Goal: Task Accomplishment & Management: Manage account settings

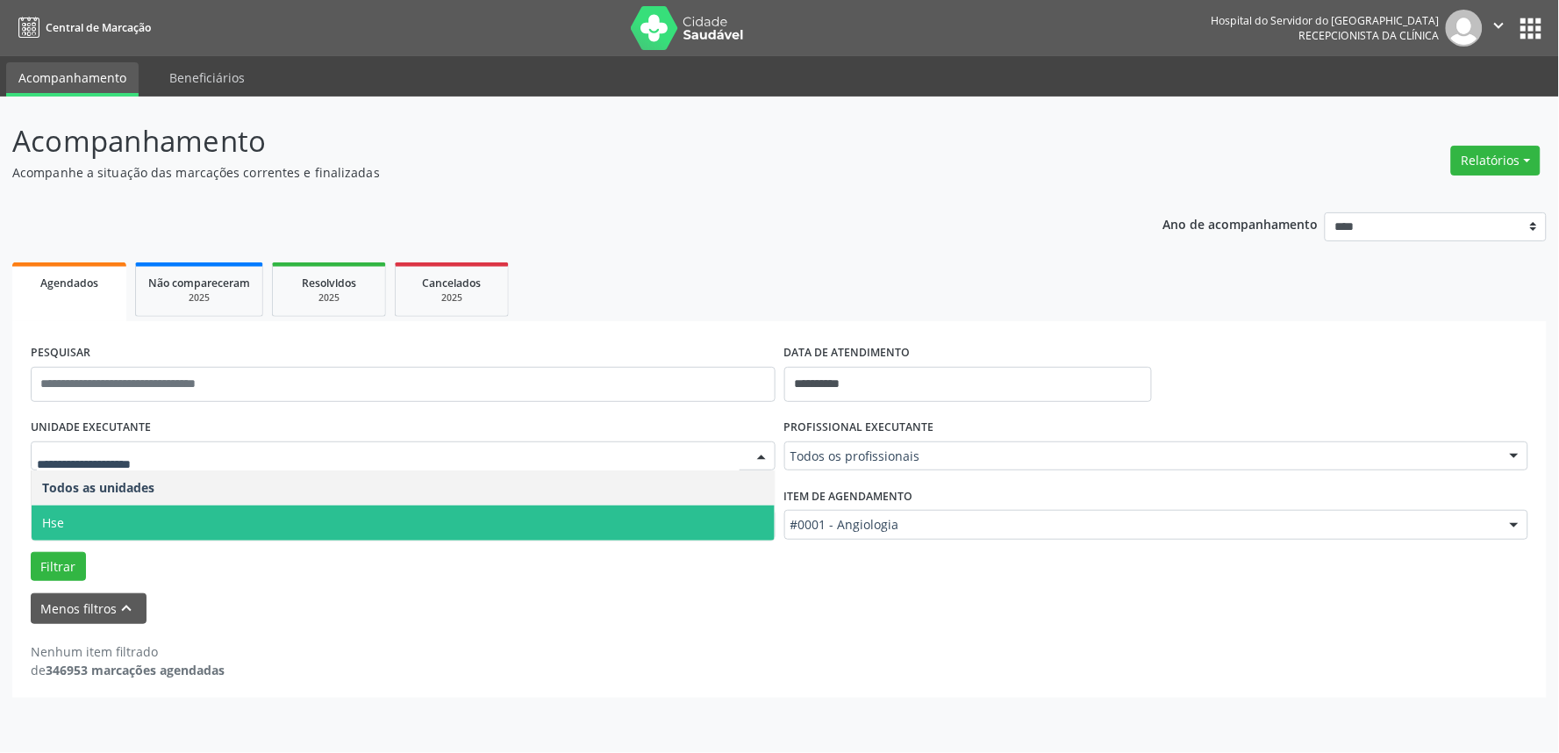
click at [100, 527] on span "Hse" at bounding box center [403, 522] width 743 height 35
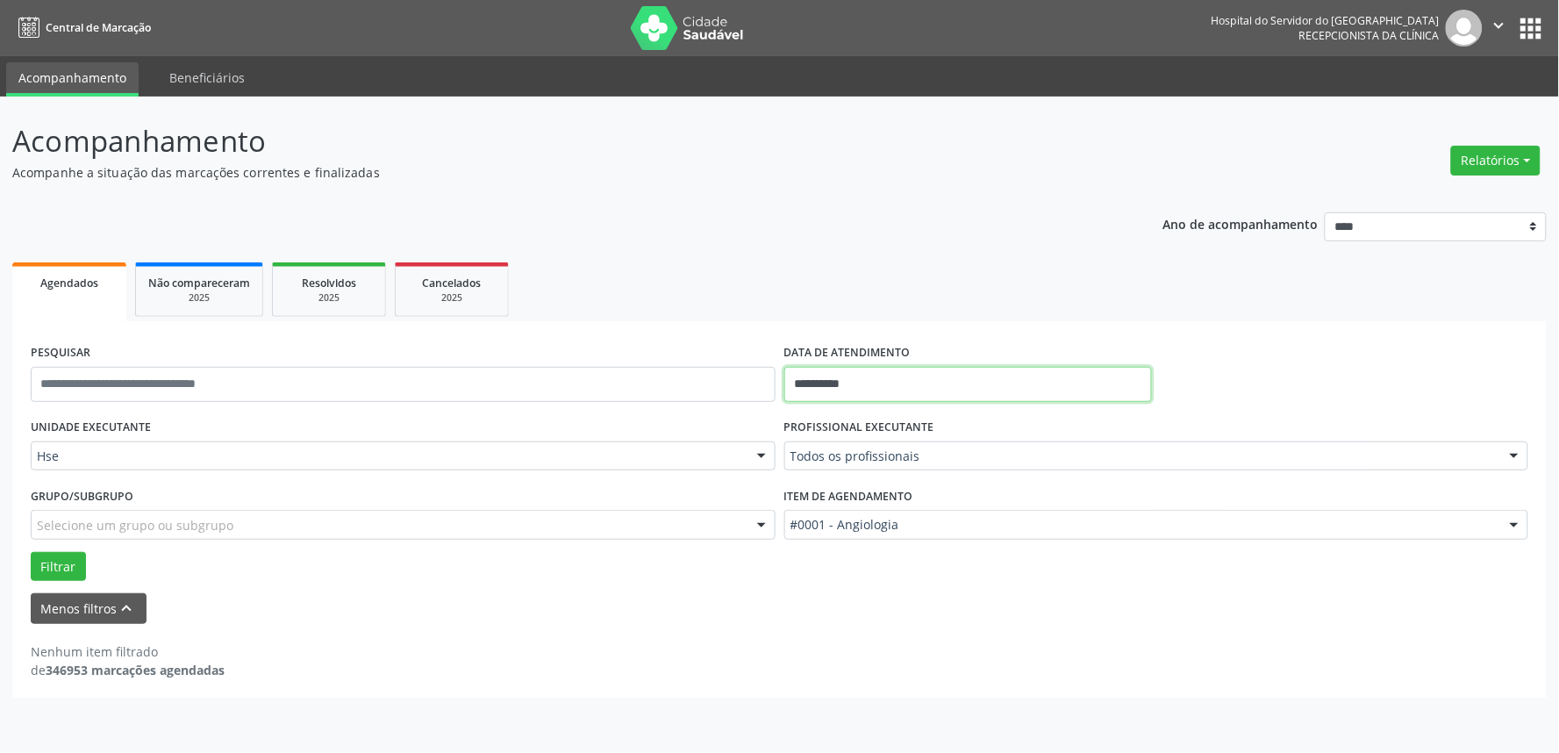
click at [909, 380] on input "**********" at bounding box center [968, 384] width 368 height 35
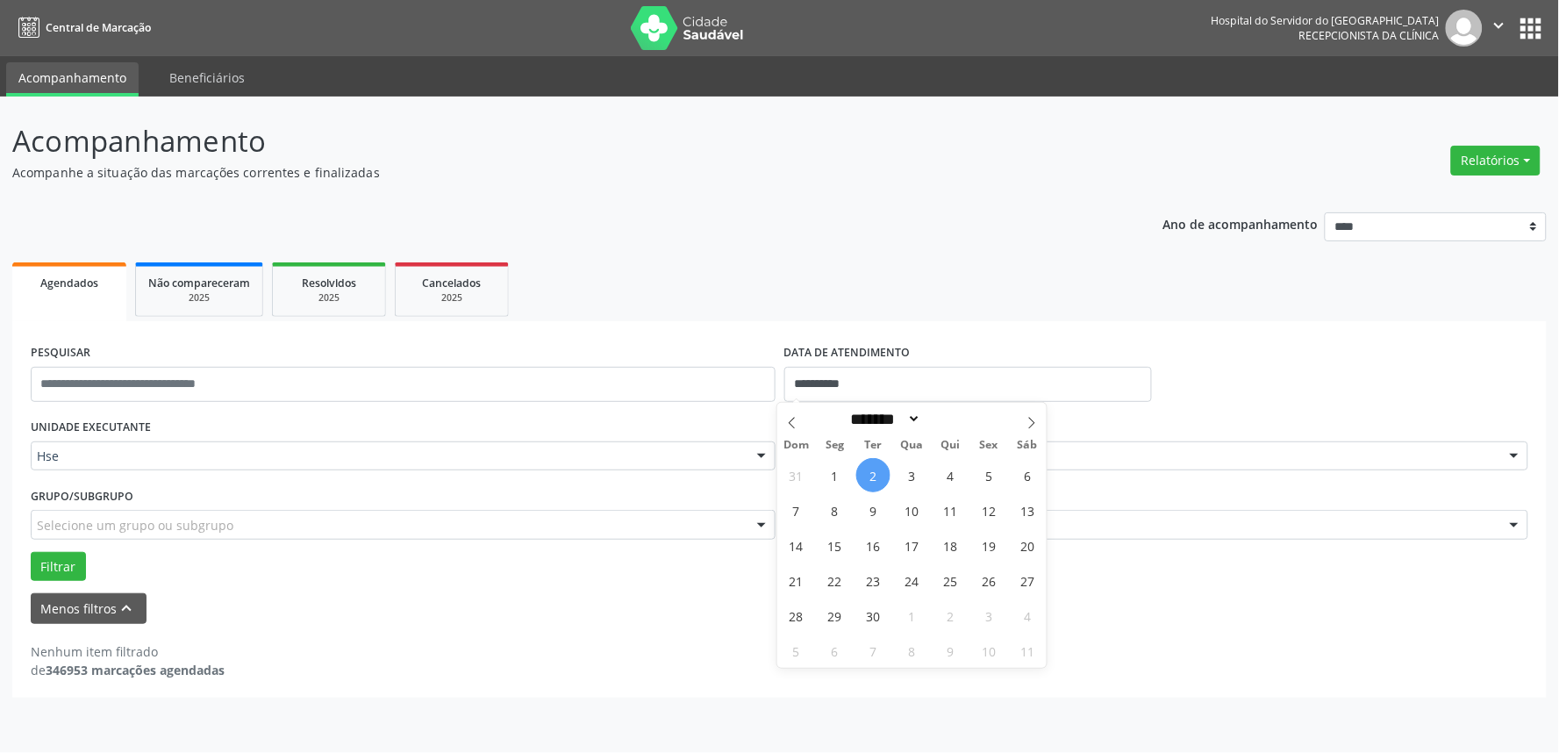
click at [869, 467] on span "2" at bounding box center [873, 475] width 34 height 34
type input "**********"
click at [867, 467] on span "2" at bounding box center [873, 475] width 34 height 34
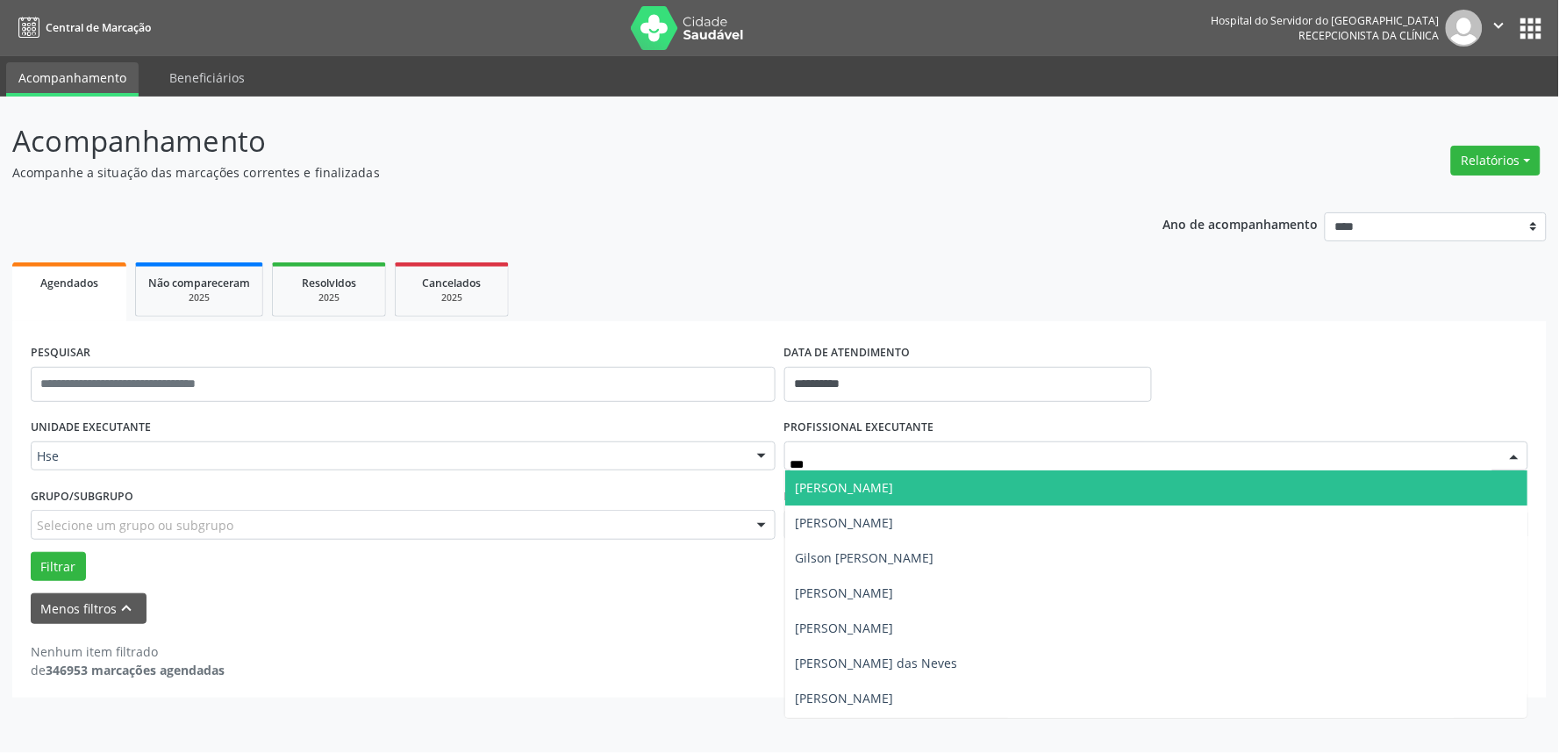
type input "****"
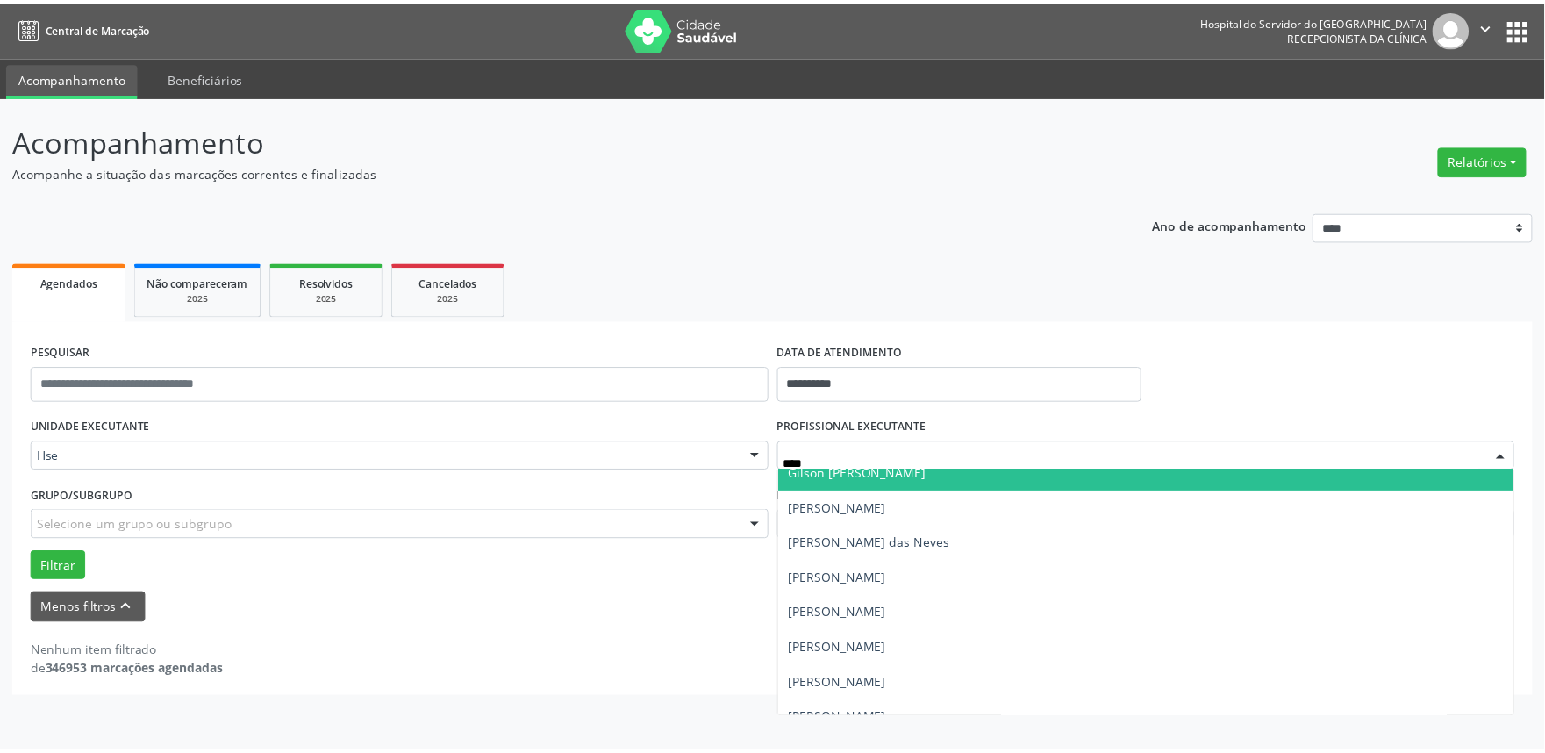
scroll to position [195, 0]
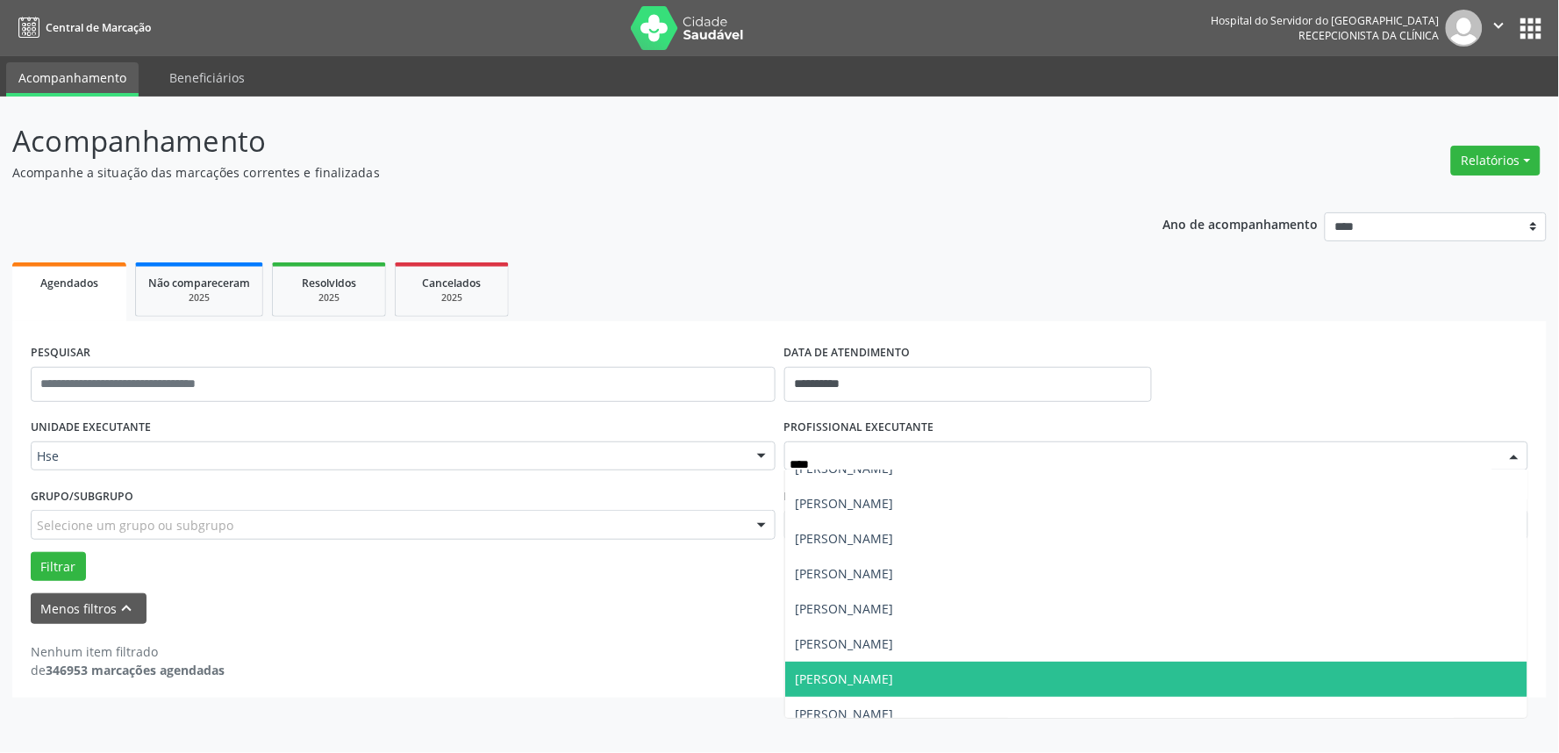
click at [894, 670] on span "[PERSON_NAME]" at bounding box center [845, 678] width 98 height 17
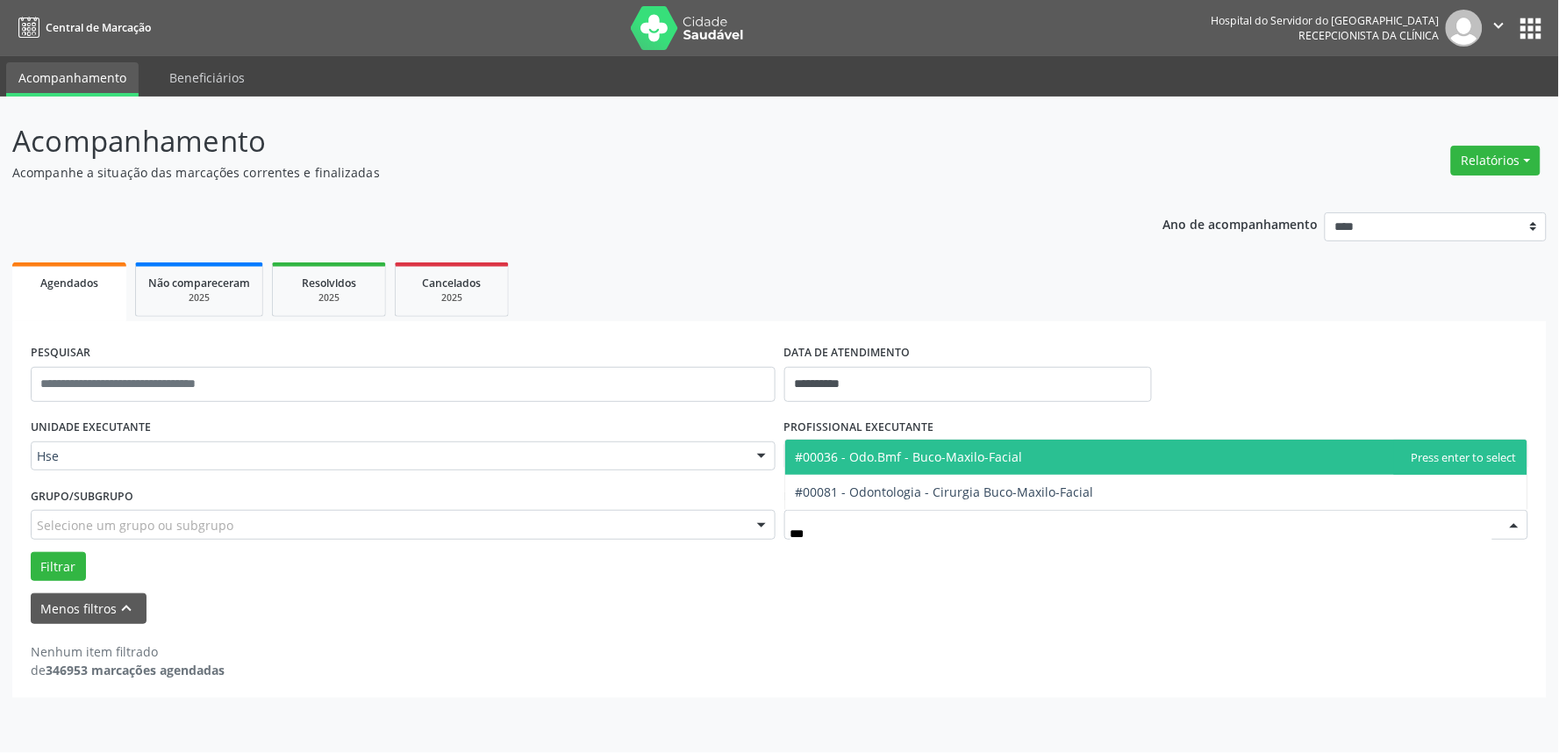
type input "****"
click at [924, 461] on span "#00036 - Odo.Bmf - Buco-Maxilo-Facial" at bounding box center [909, 456] width 227 height 17
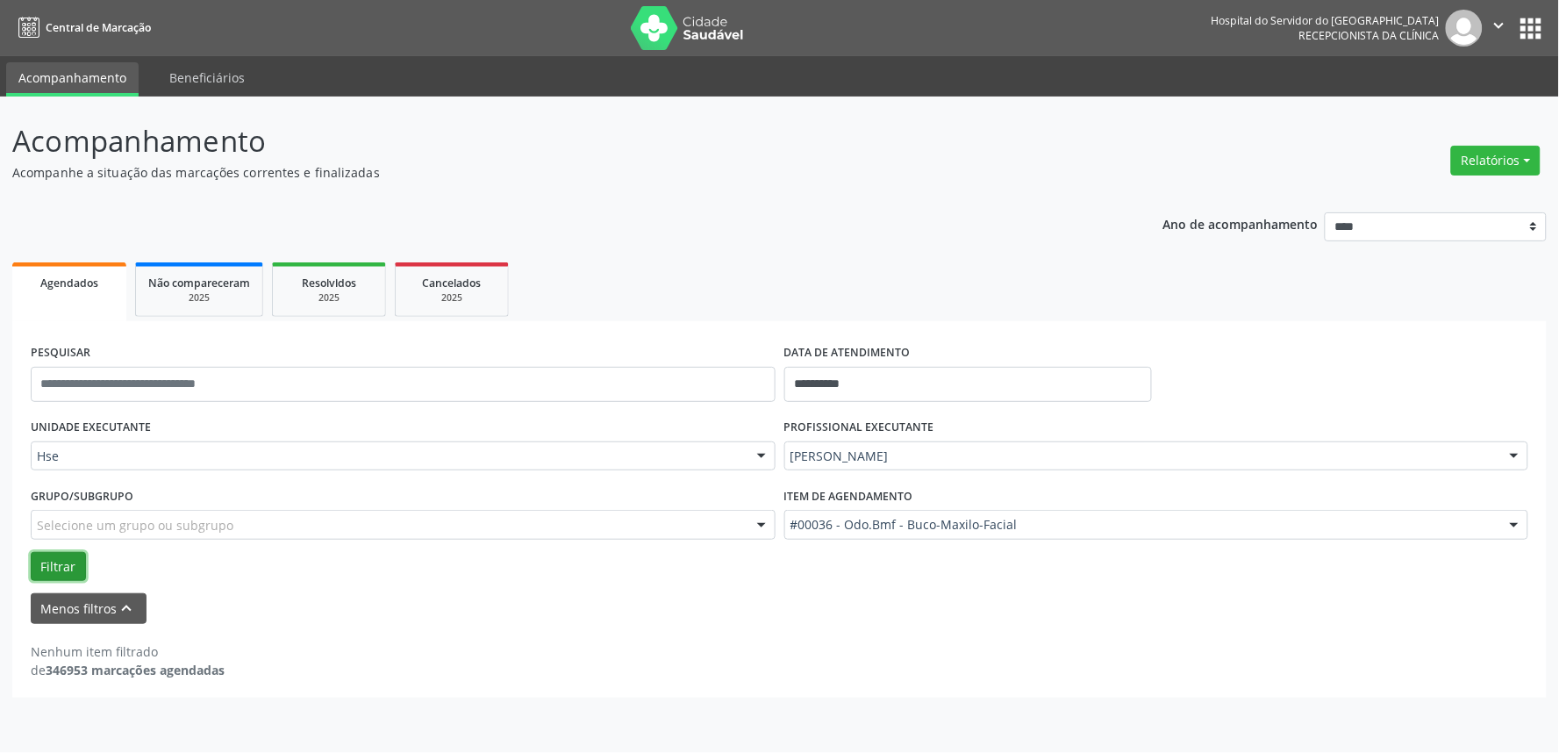
click at [54, 569] on button "Filtrar" at bounding box center [58, 567] width 55 height 30
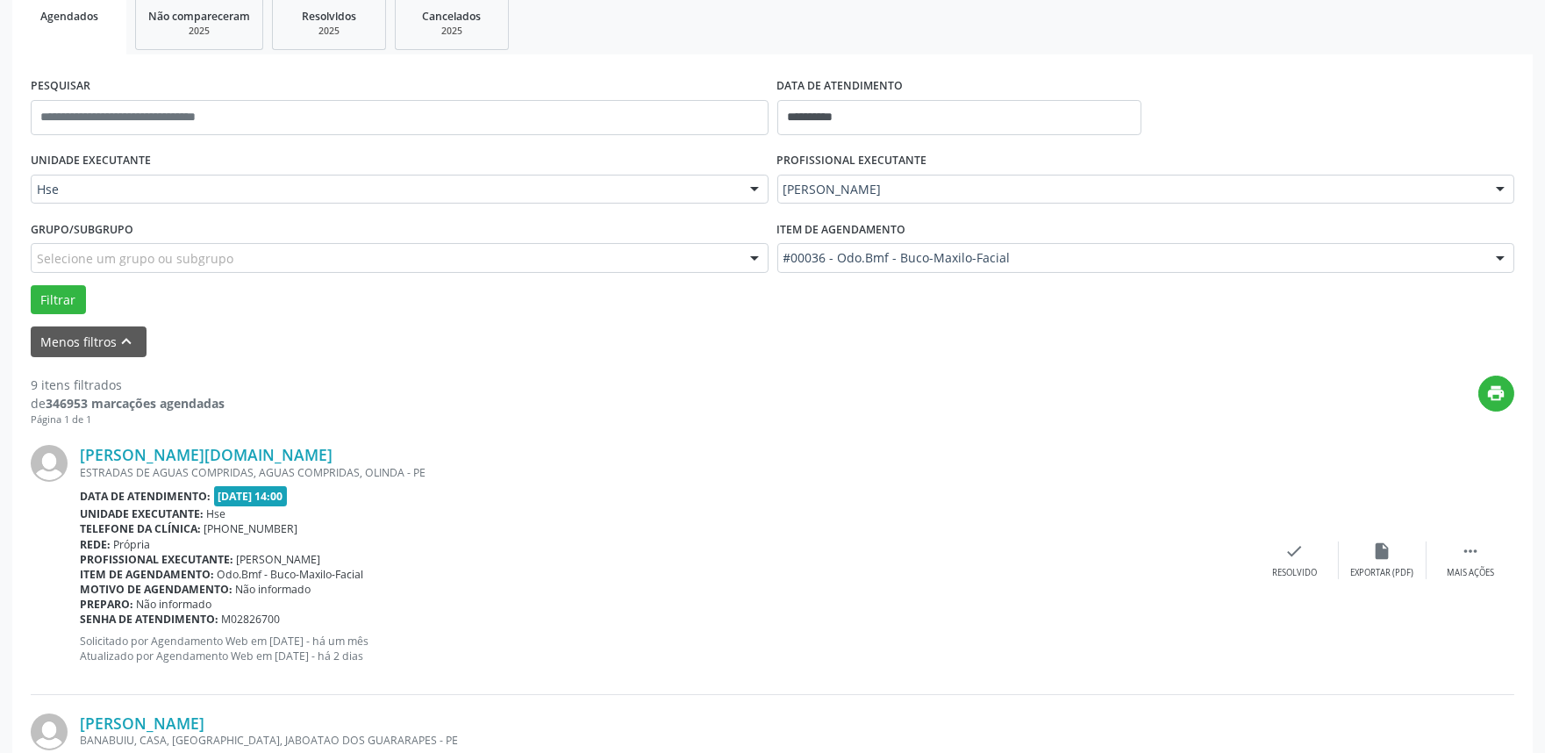
scroll to position [292, 0]
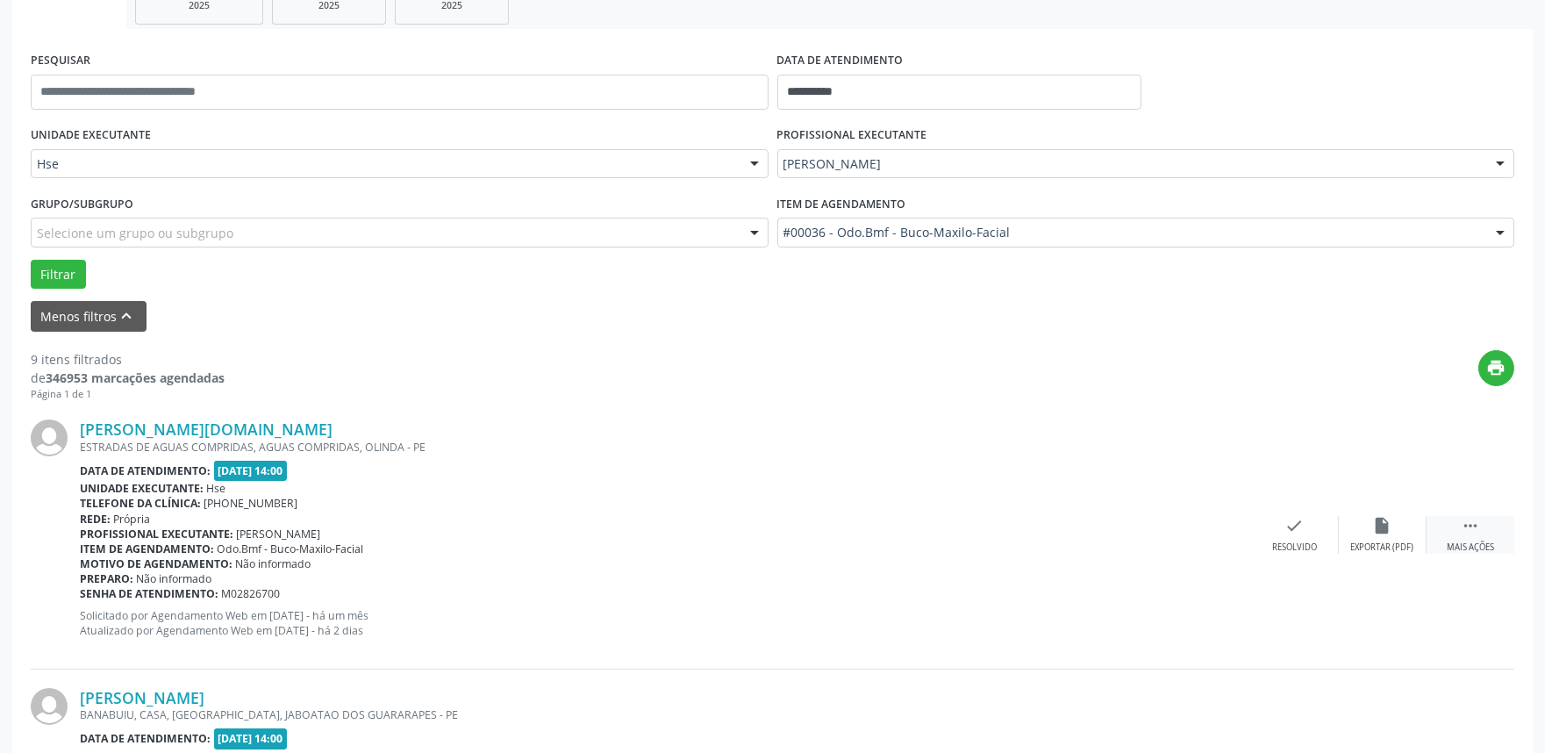
click at [1485, 535] on div " Mais ações" at bounding box center [1471, 535] width 88 height 38
click at [1396, 533] on div "alarm_off Não compareceu" at bounding box center [1383, 535] width 88 height 38
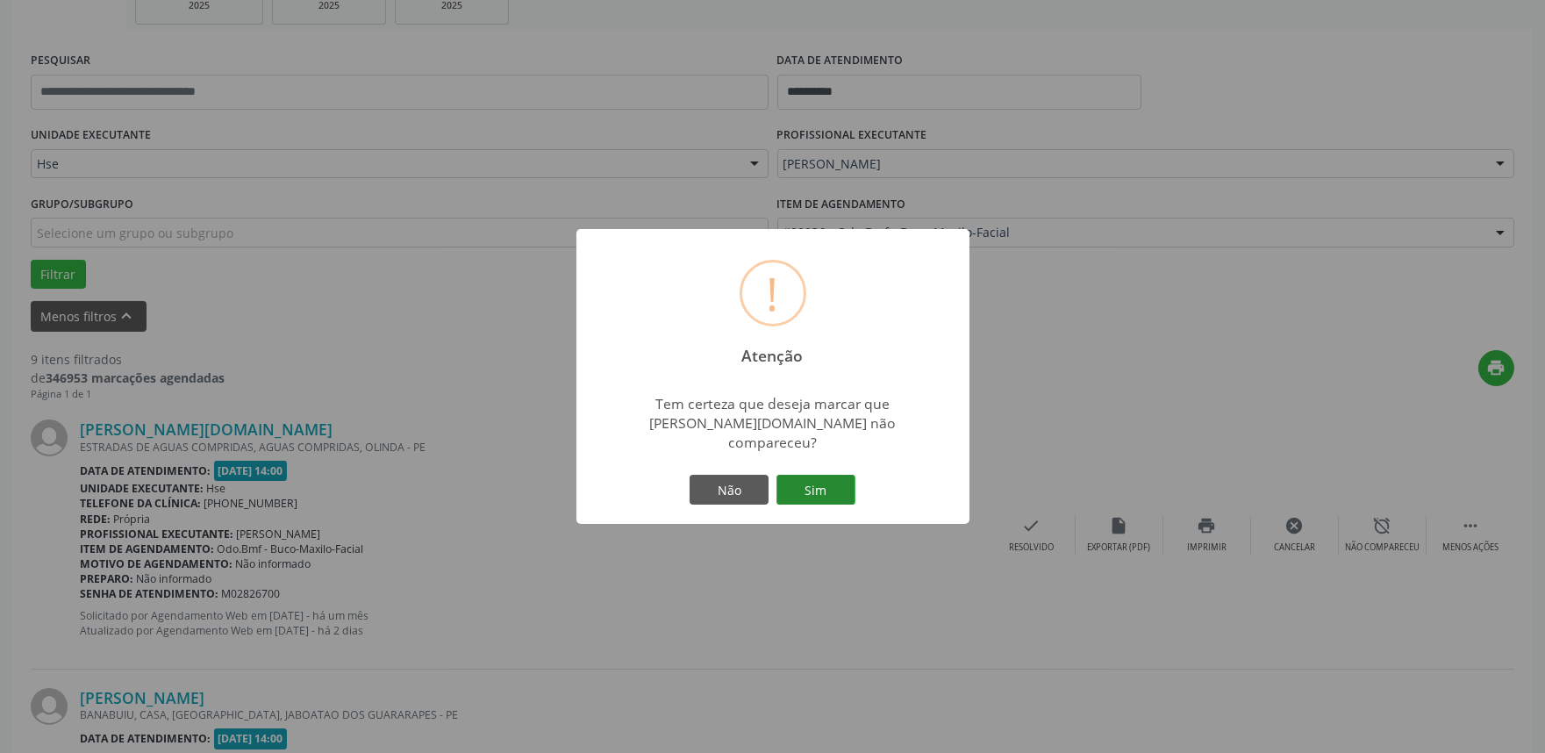
click at [800, 493] on button "Sim" at bounding box center [815, 490] width 79 height 30
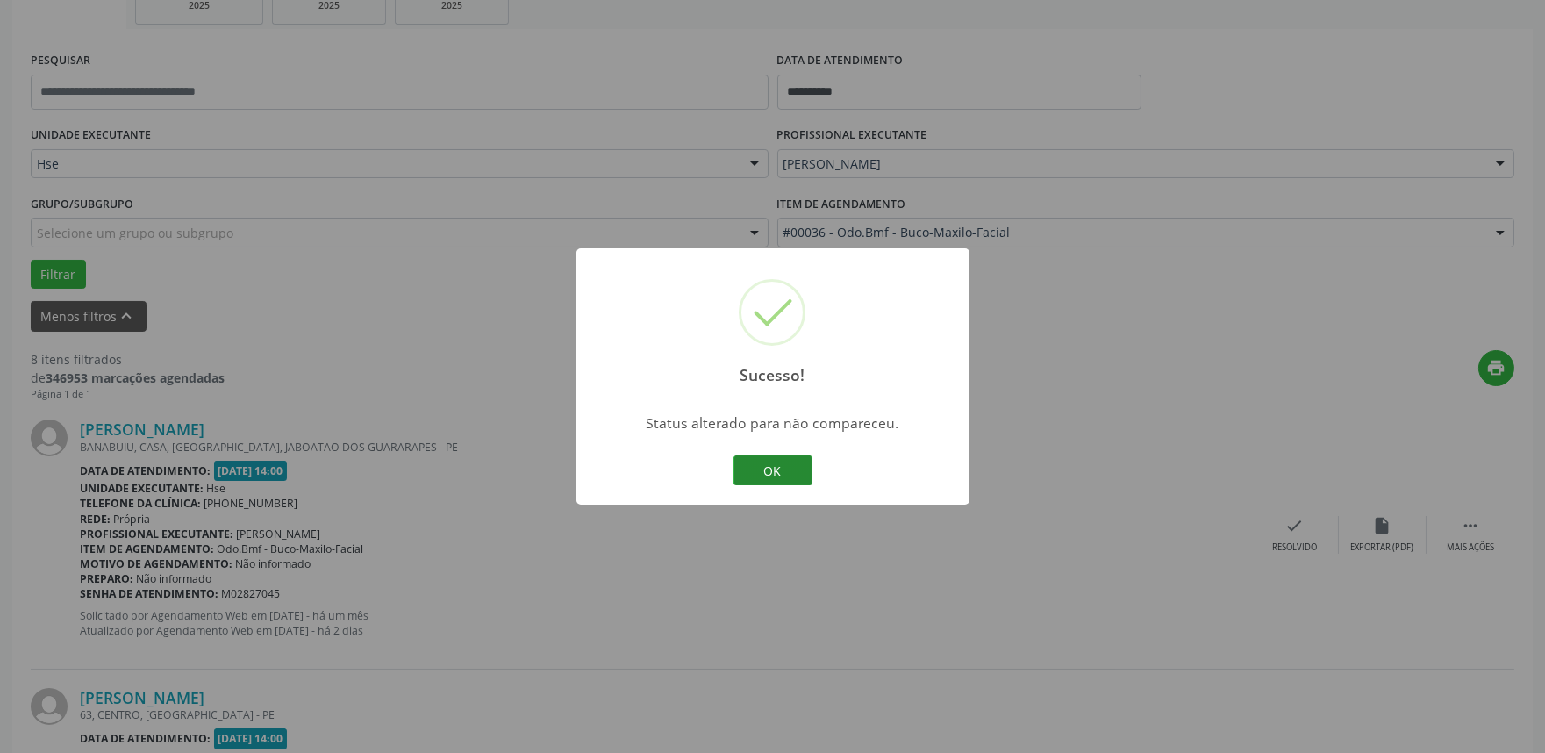
click at [764, 467] on button "OK" at bounding box center [773, 470] width 79 height 30
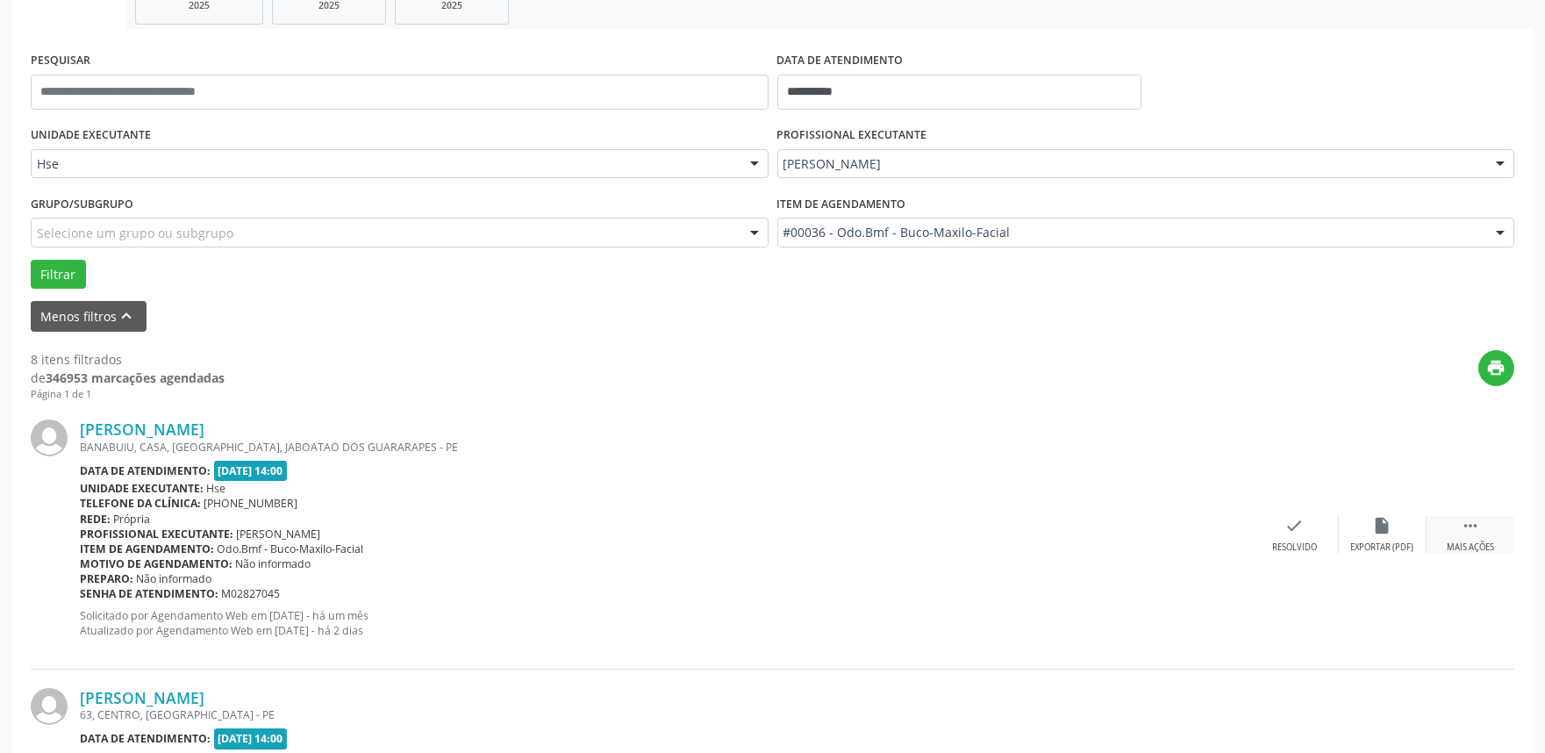
click at [1470, 533] on icon "" at bounding box center [1470, 525] width 19 height 19
click at [1373, 541] on div "Não compareceu" at bounding box center [1382, 547] width 75 height 12
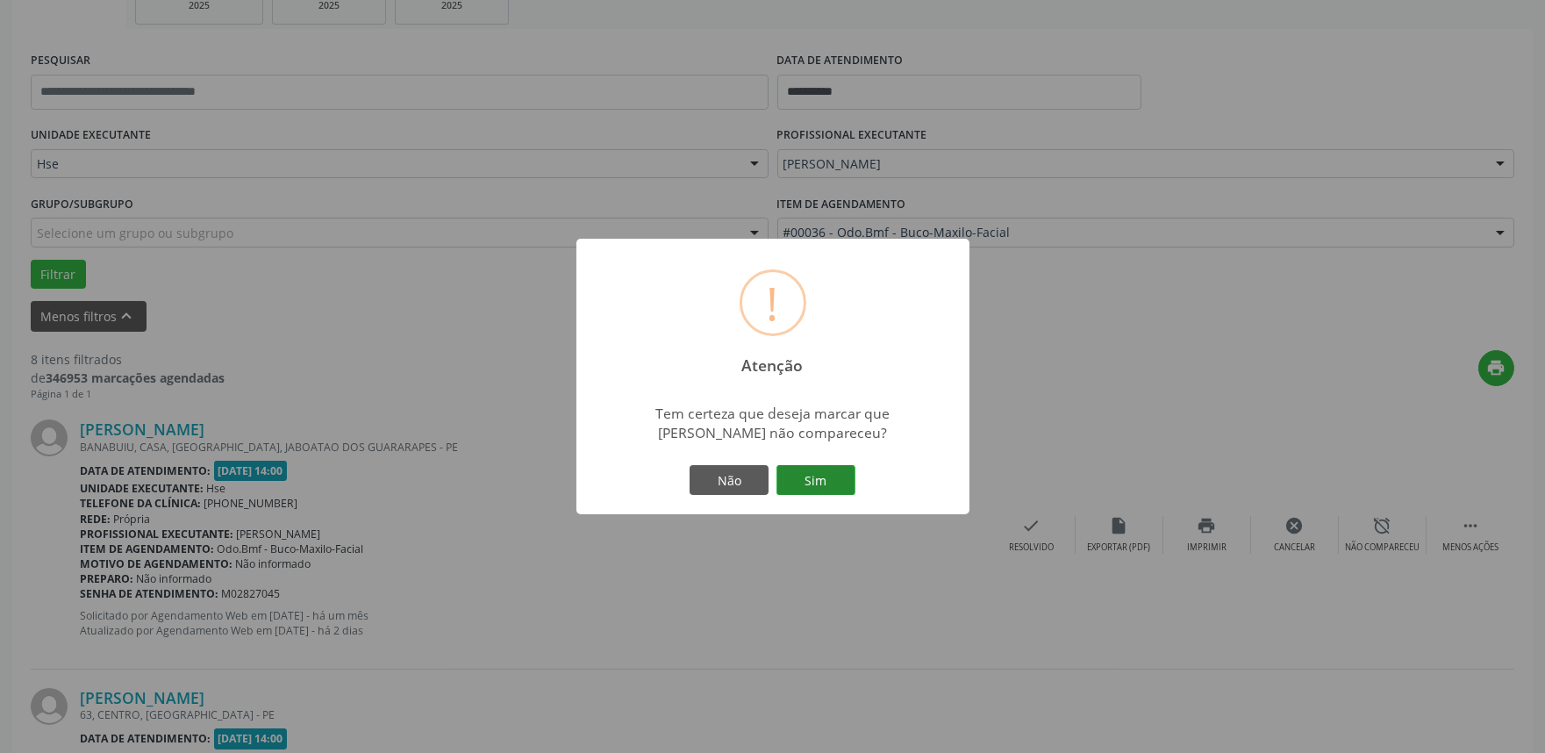
click at [816, 478] on button "Sim" at bounding box center [815, 480] width 79 height 30
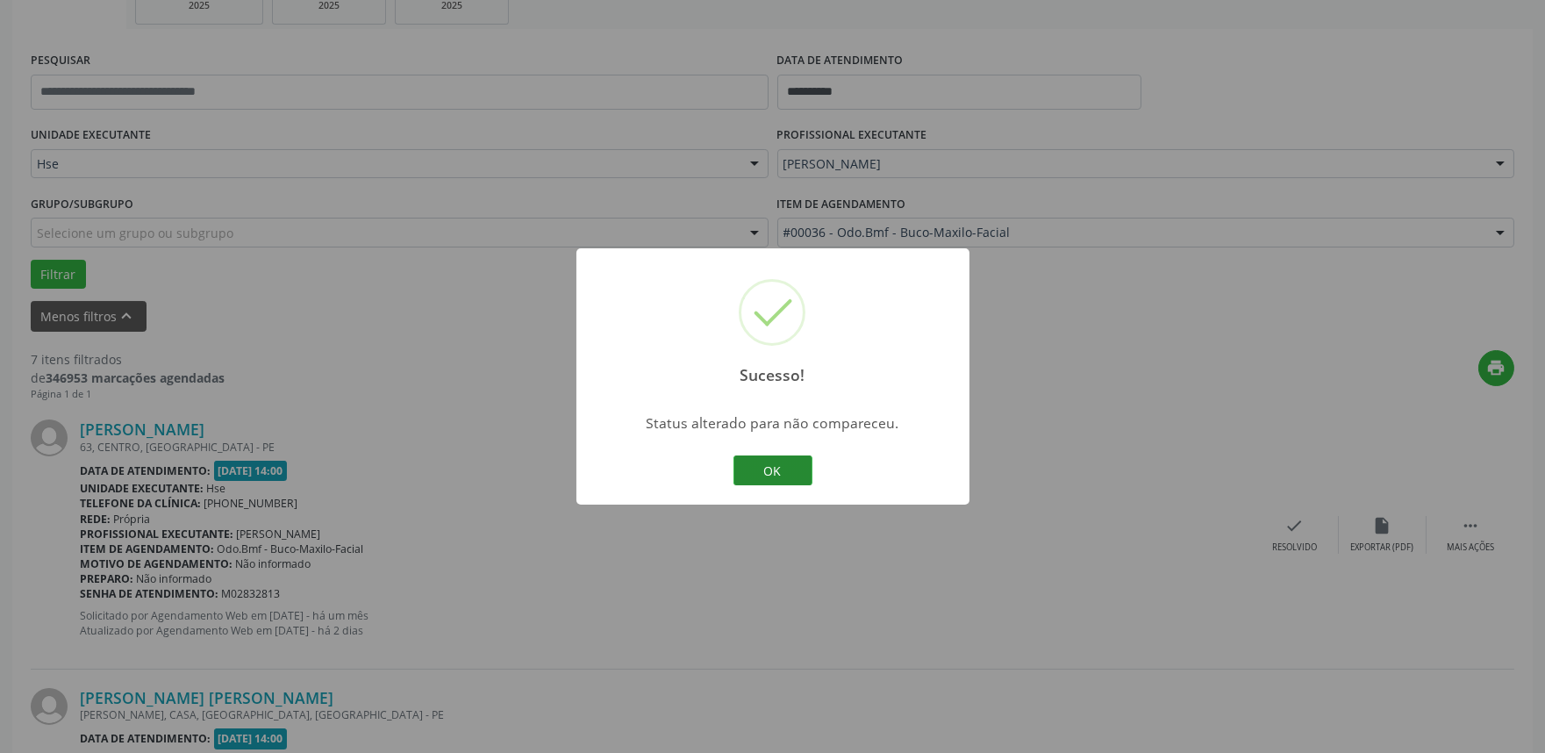
click at [760, 476] on button "OK" at bounding box center [773, 470] width 79 height 30
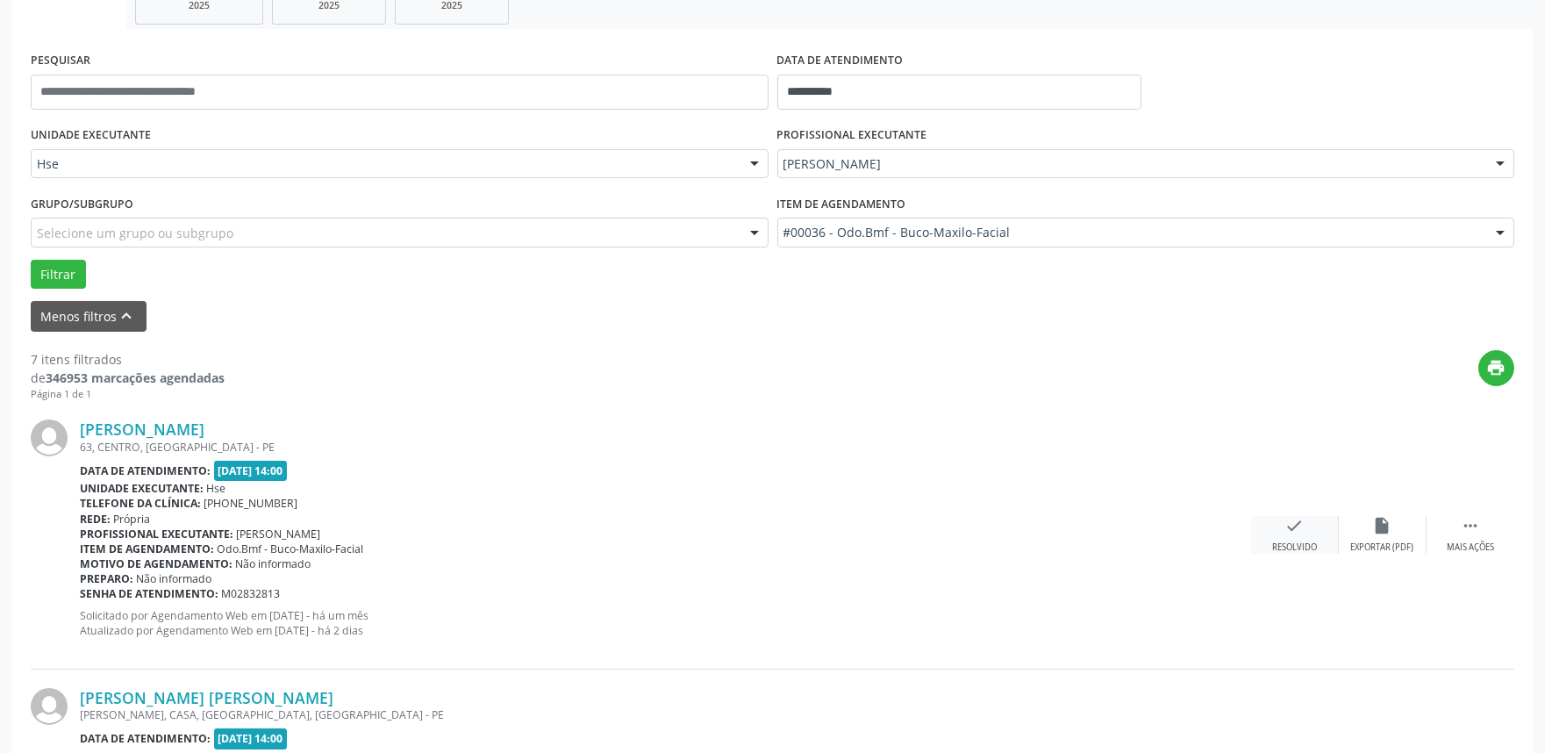
click at [1299, 526] on icon "check" at bounding box center [1294, 525] width 19 height 19
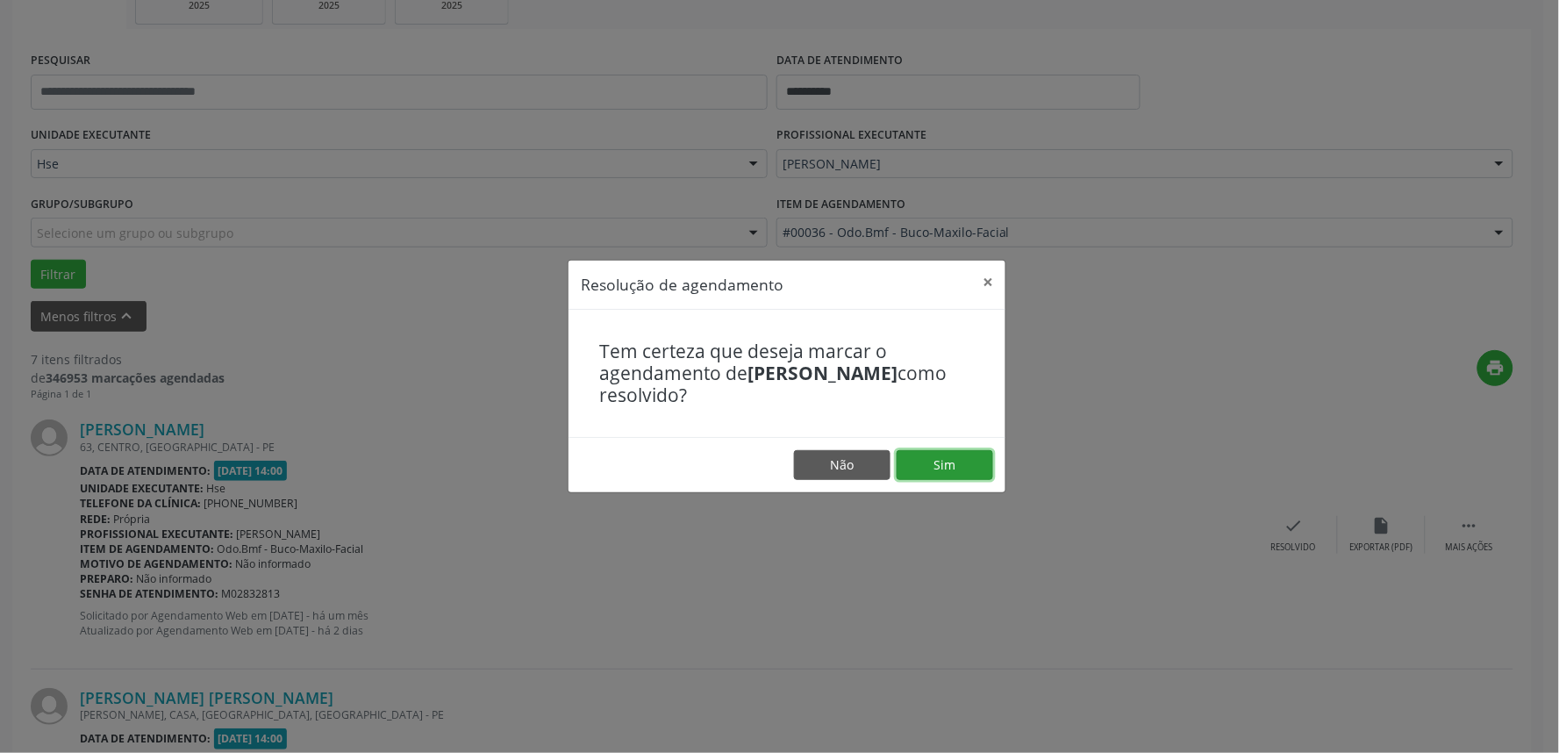
click at [962, 466] on button "Sim" at bounding box center [945, 465] width 97 height 30
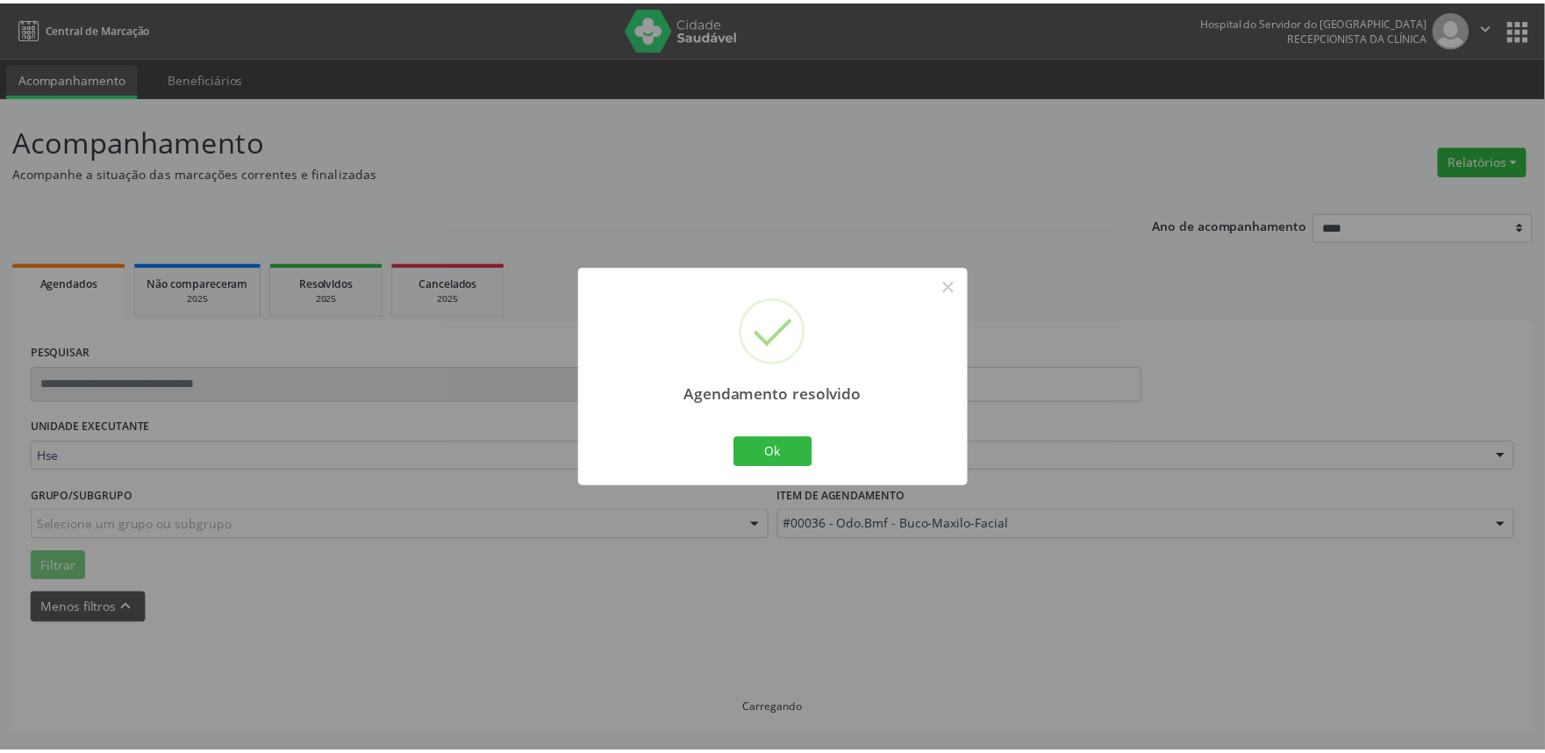
scroll to position [0, 0]
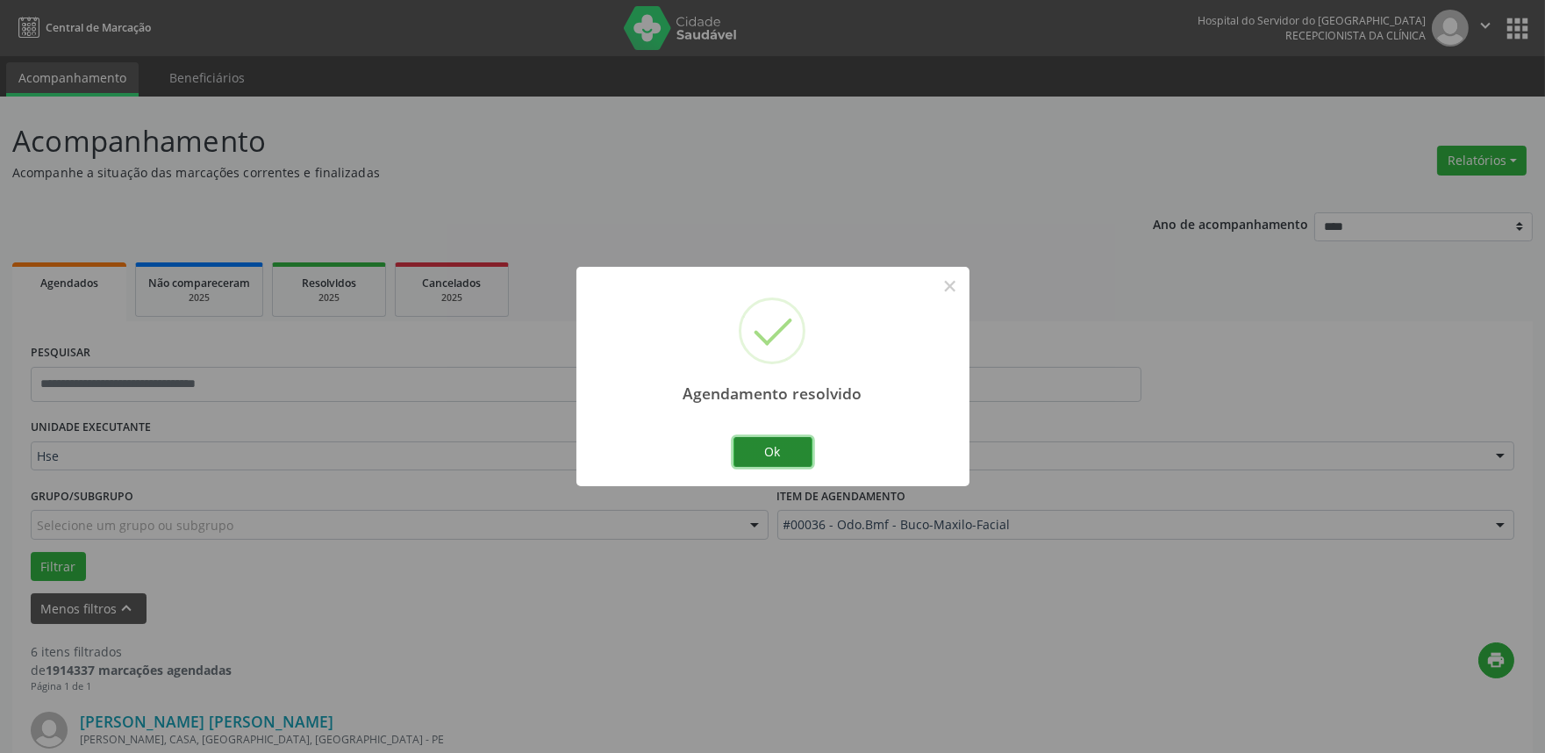
click at [783, 453] on button "Ok" at bounding box center [773, 452] width 79 height 30
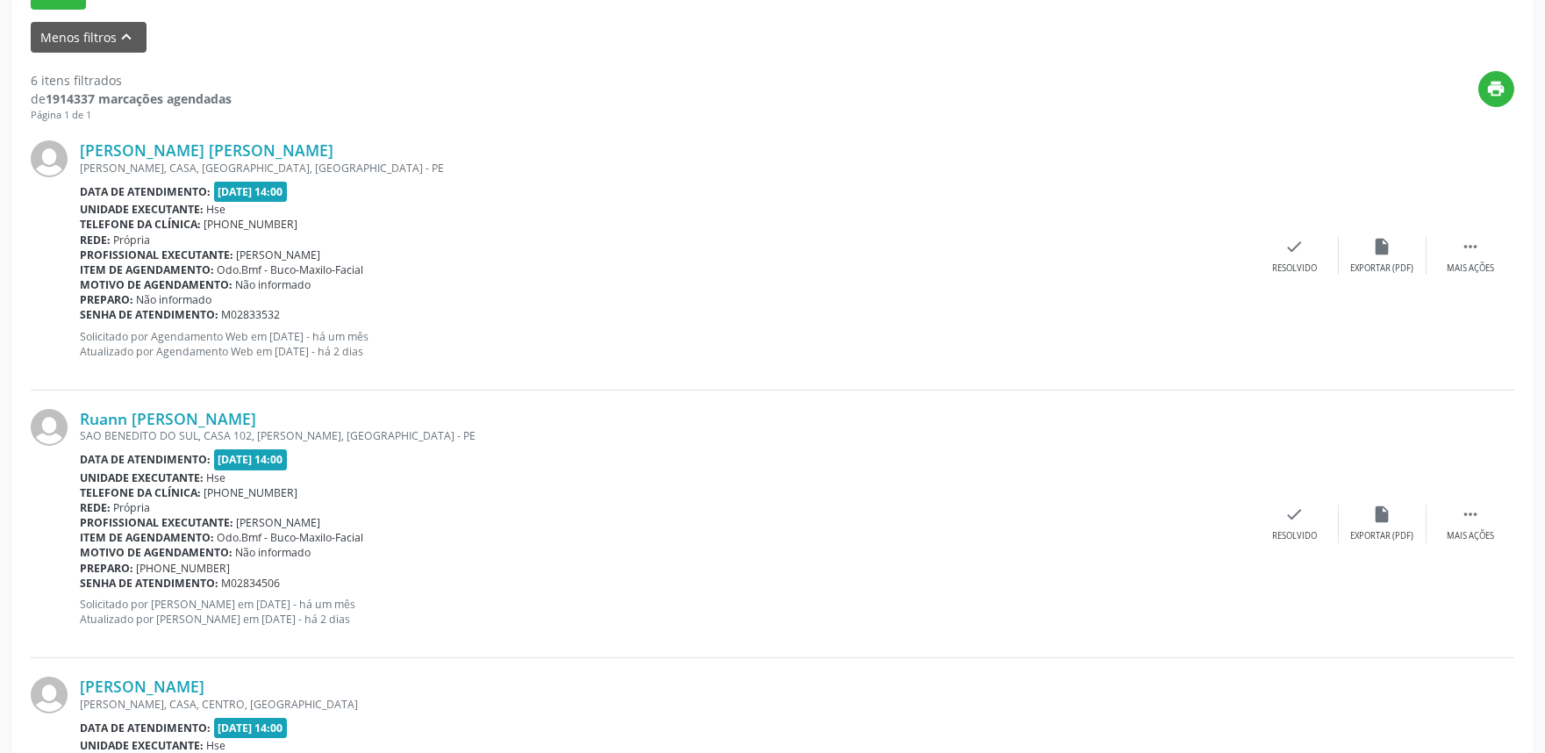
scroll to position [584, 0]
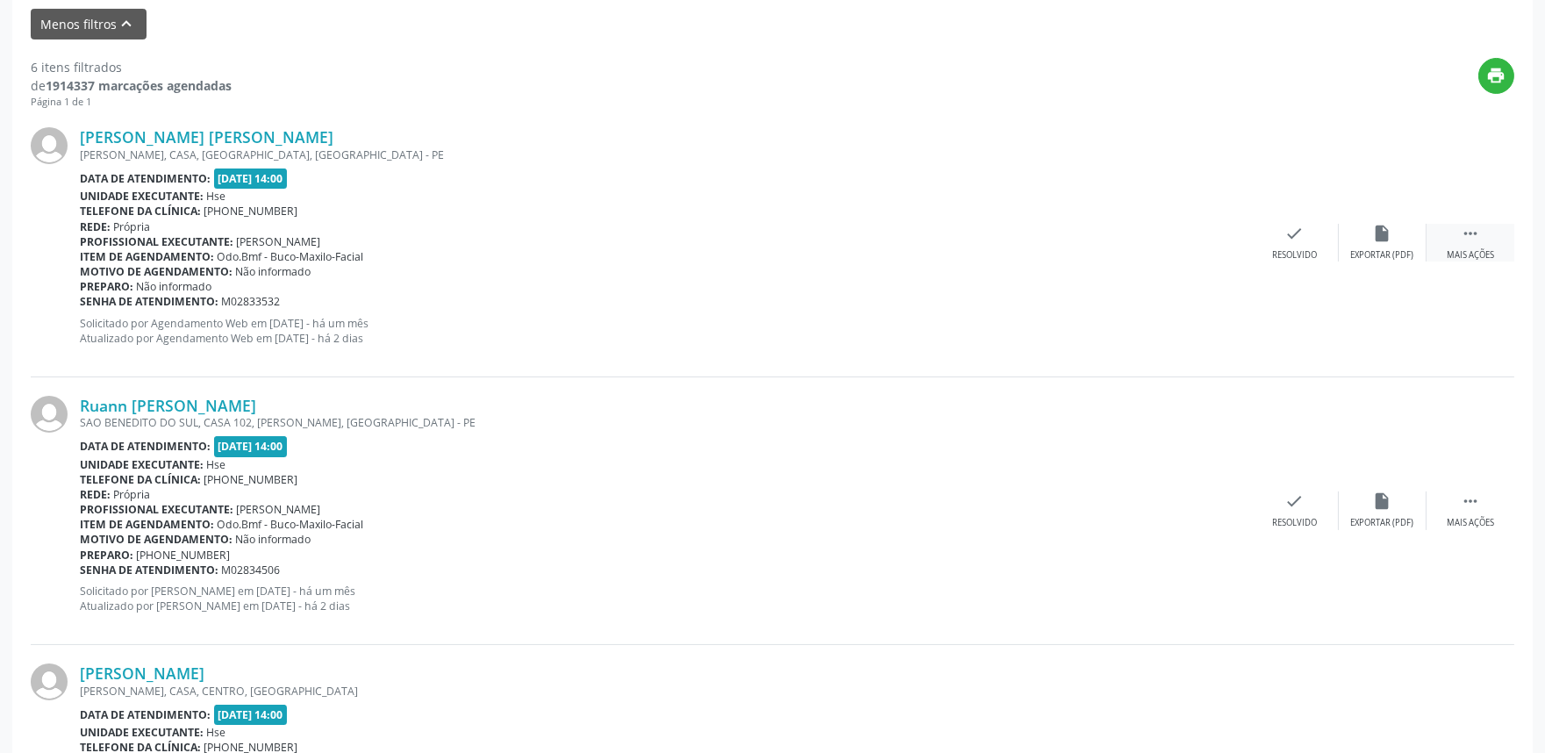
click at [1475, 247] on div " Mais ações" at bounding box center [1471, 243] width 88 height 38
click at [1381, 244] on div "alarm_off Não compareceu" at bounding box center [1383, 243] width 88 height 38
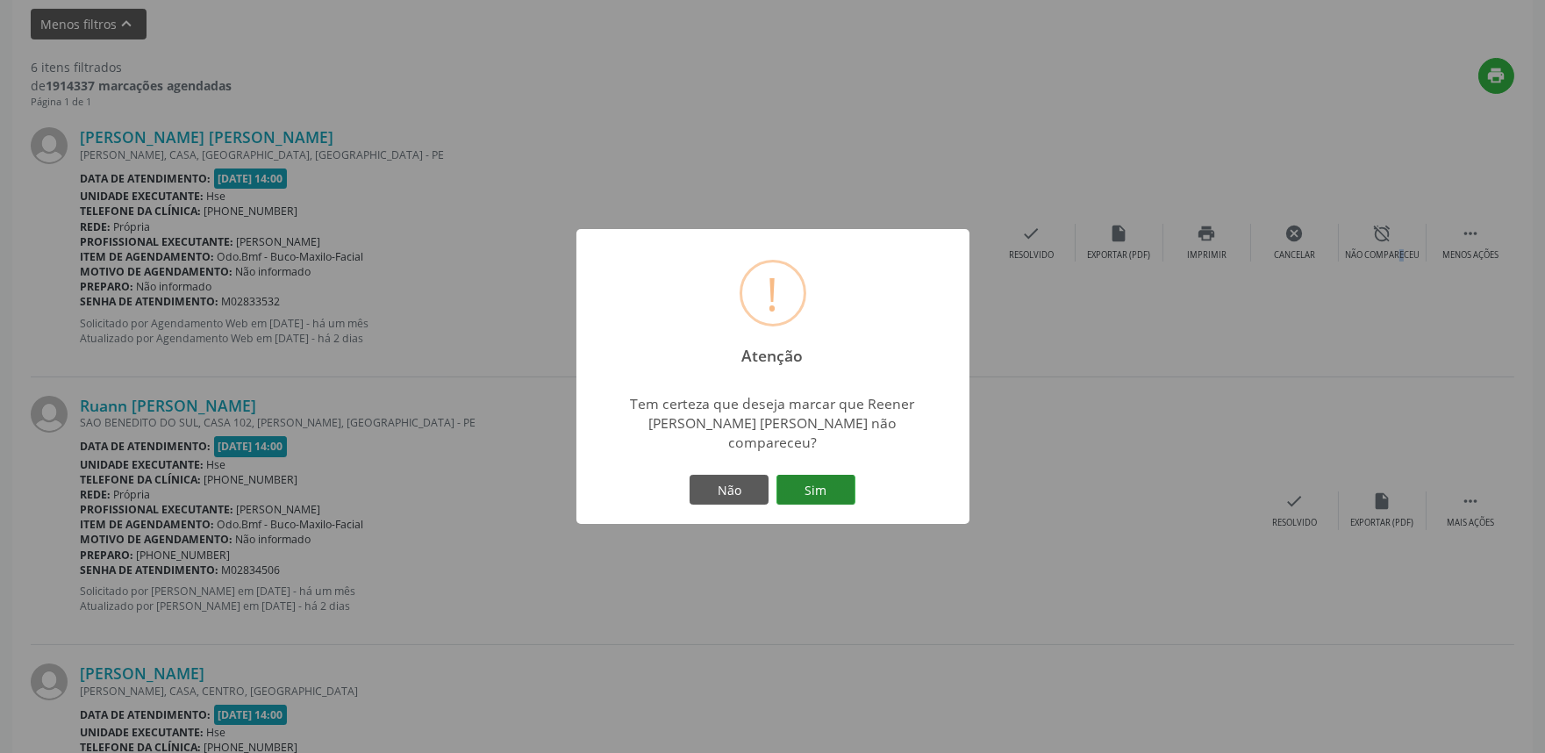
click at [819, 487] on button "Sim" at bounding box center [815, 490] width 79 height 30
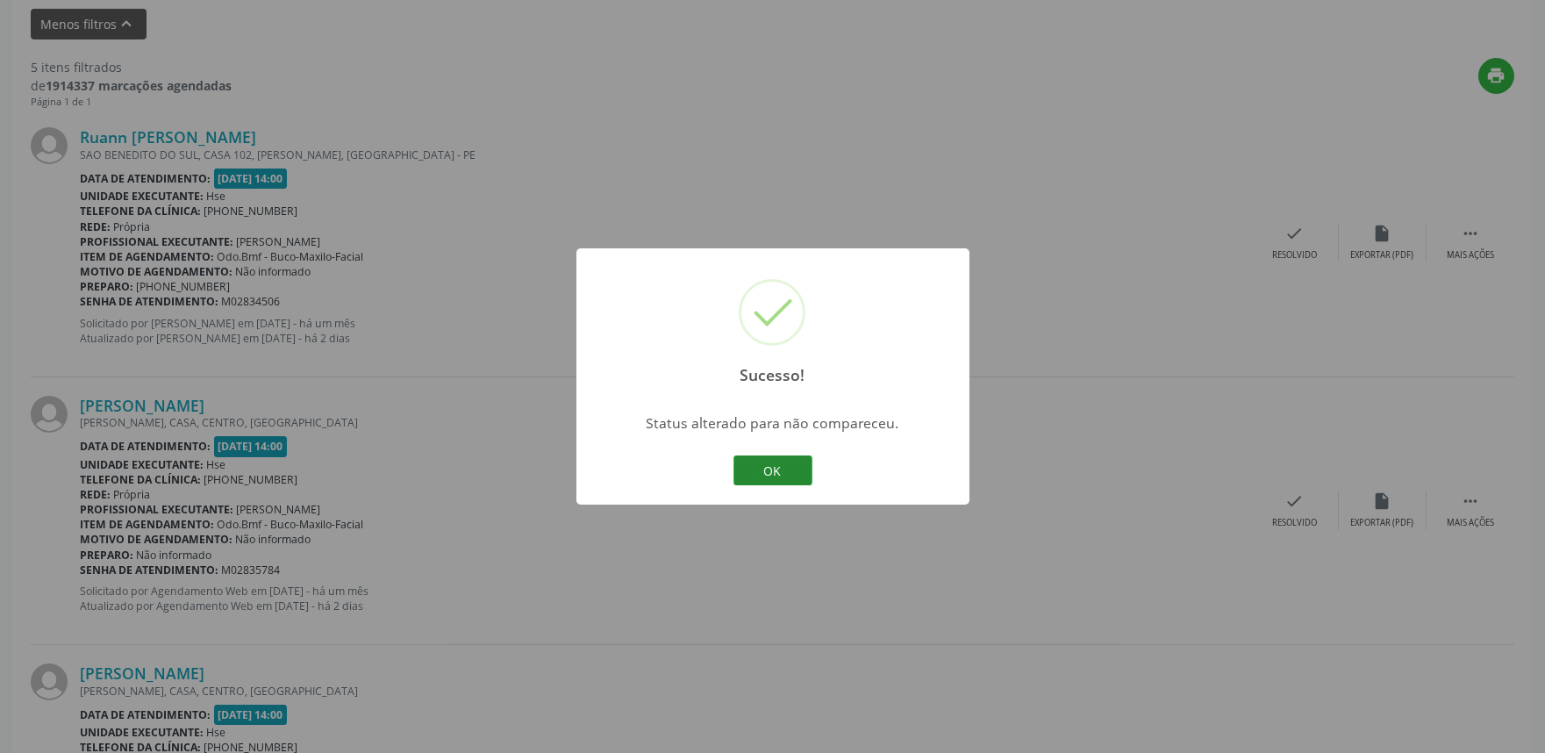
click at [782, 477] on button "OK" at bounding box center [773, 470] width 79 height 30
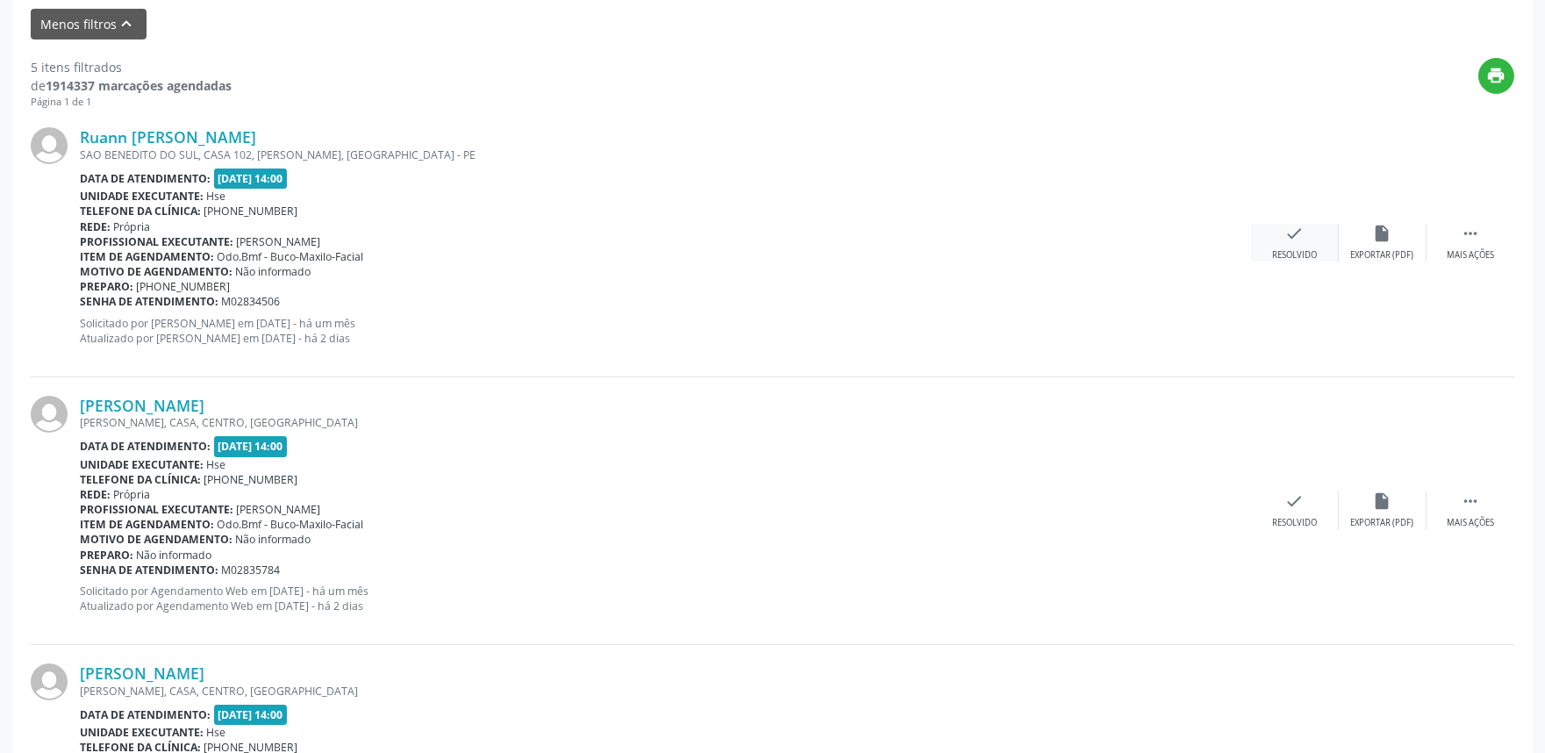
click at [1282, 242] on div "check Resolvido" at bounding box center [1295, 243] width 88 height 38
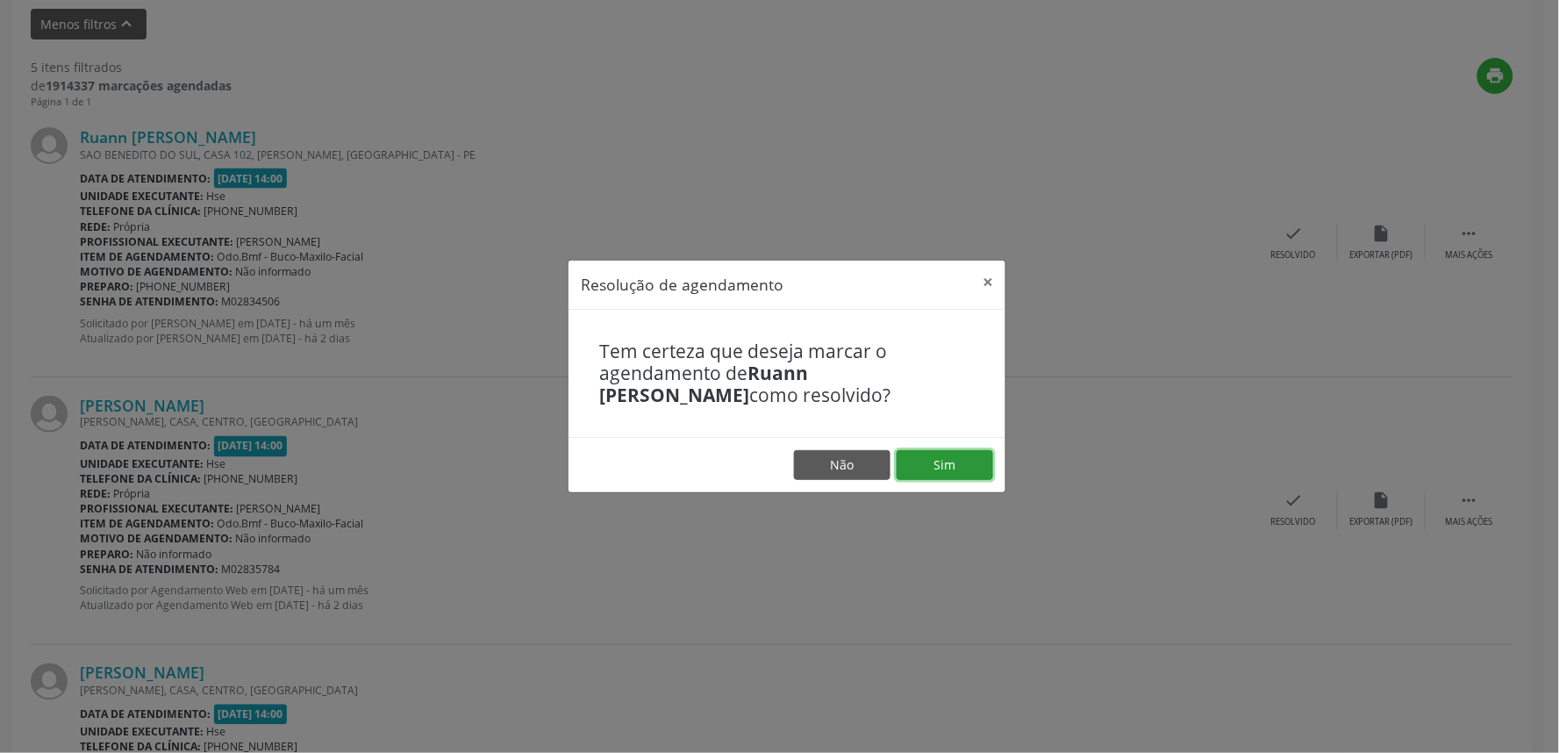
click at [930, 466] on button "Sim" at bounding box center [945, 465] width 97 height 30
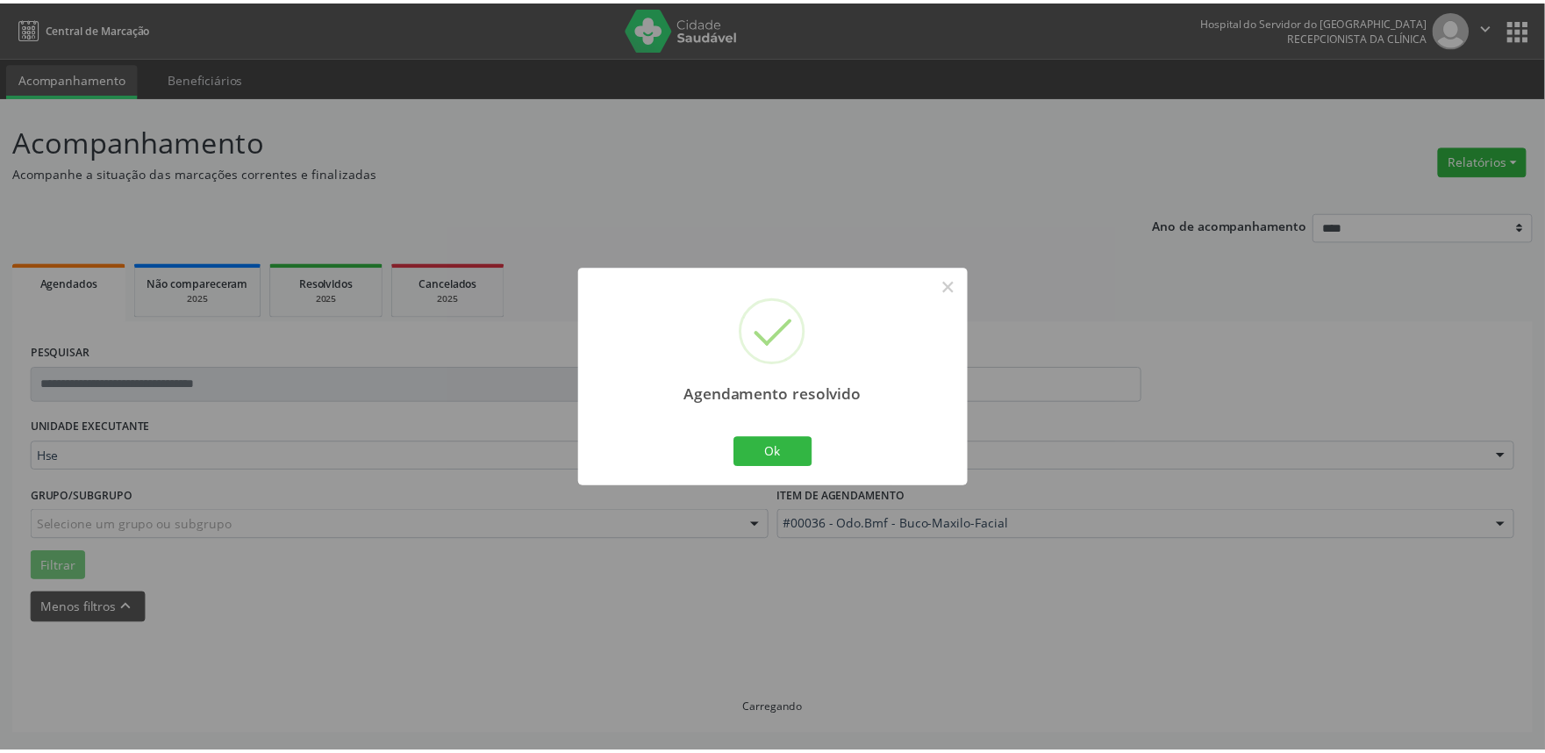
scroll to position [0, 0]
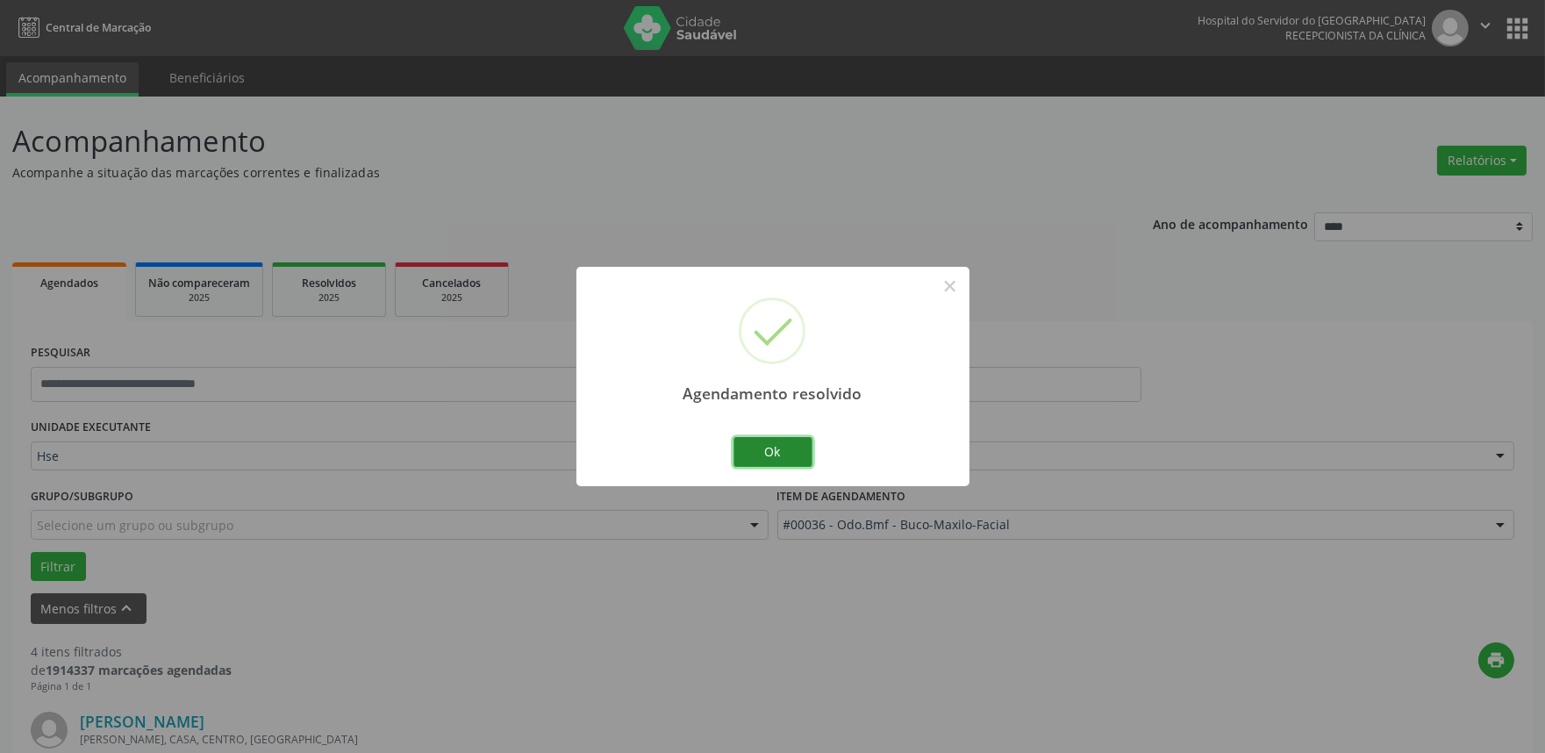
click at [784, 450] on button "Ok" at bounding box center [773, 452] width 79 height 30
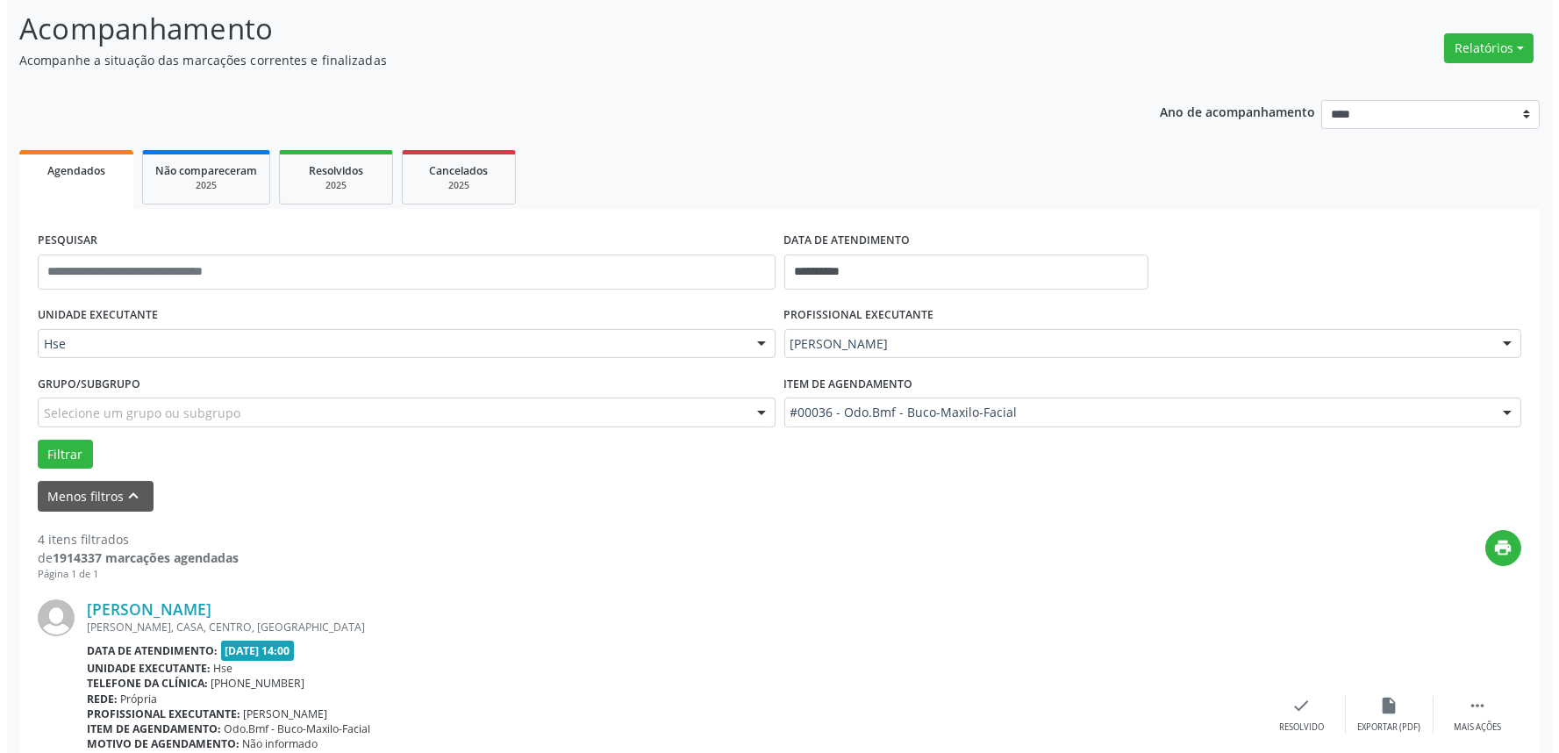
scroll to position [390, 0]
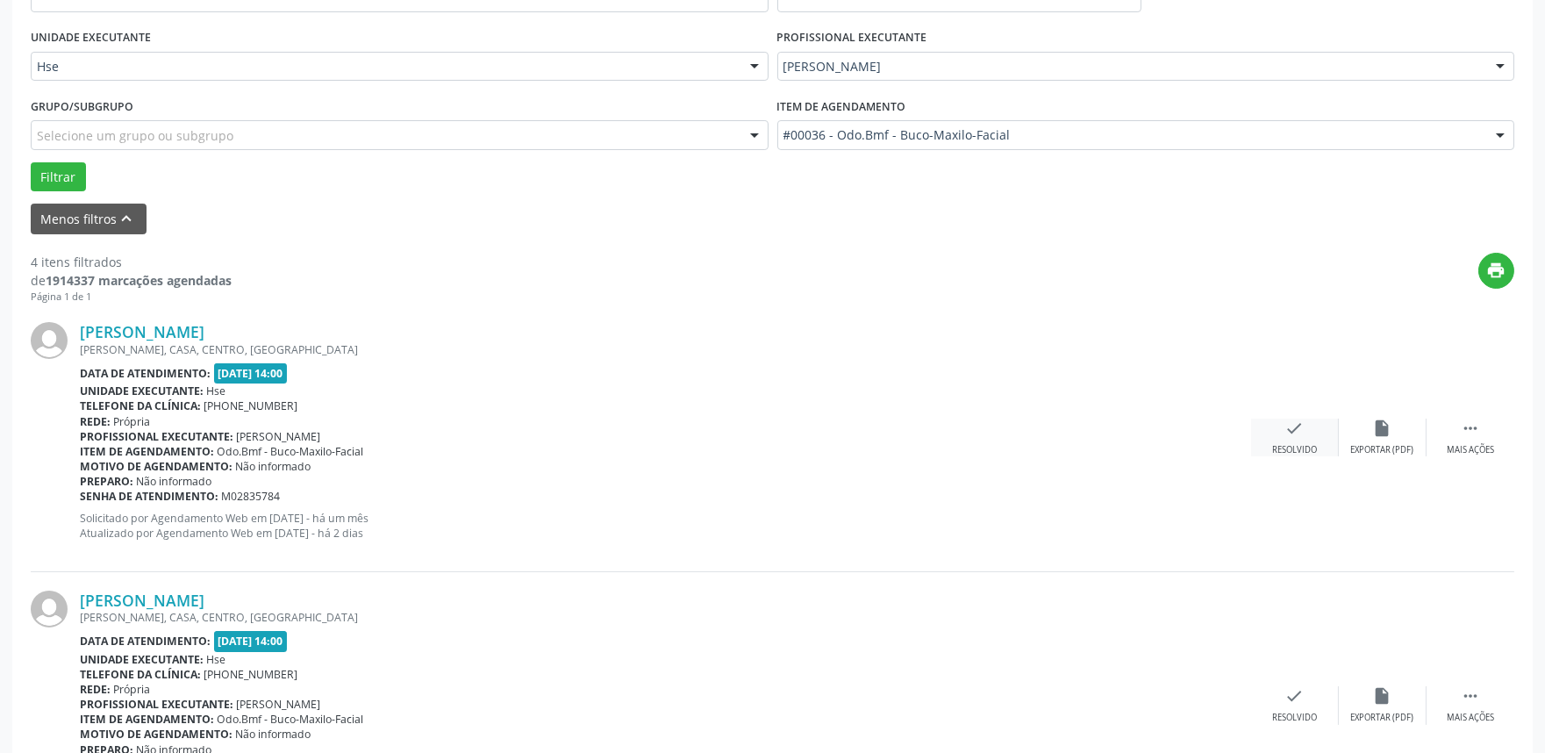
drag, startPoint x: 1310, startPoint y: 419, endPoint x: 1300, endPoint y: 421, distance: 10.0
click at [1300, 421] on div "check Resolvido" at bounding box center [1295, 438] width 88 height 38
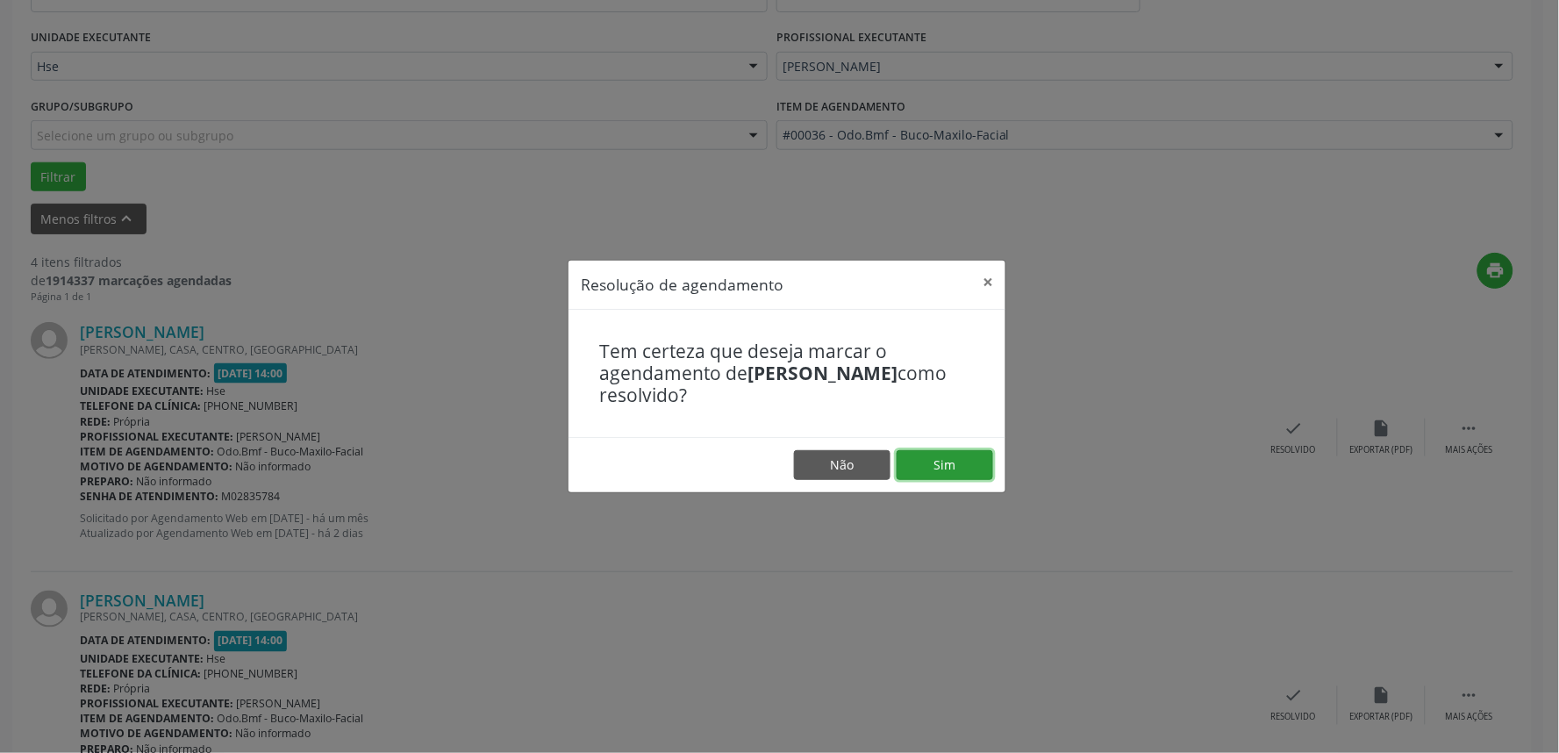
click at [912, 457] on button "Sim" at bounding box center [945, 465] width 97 height 30
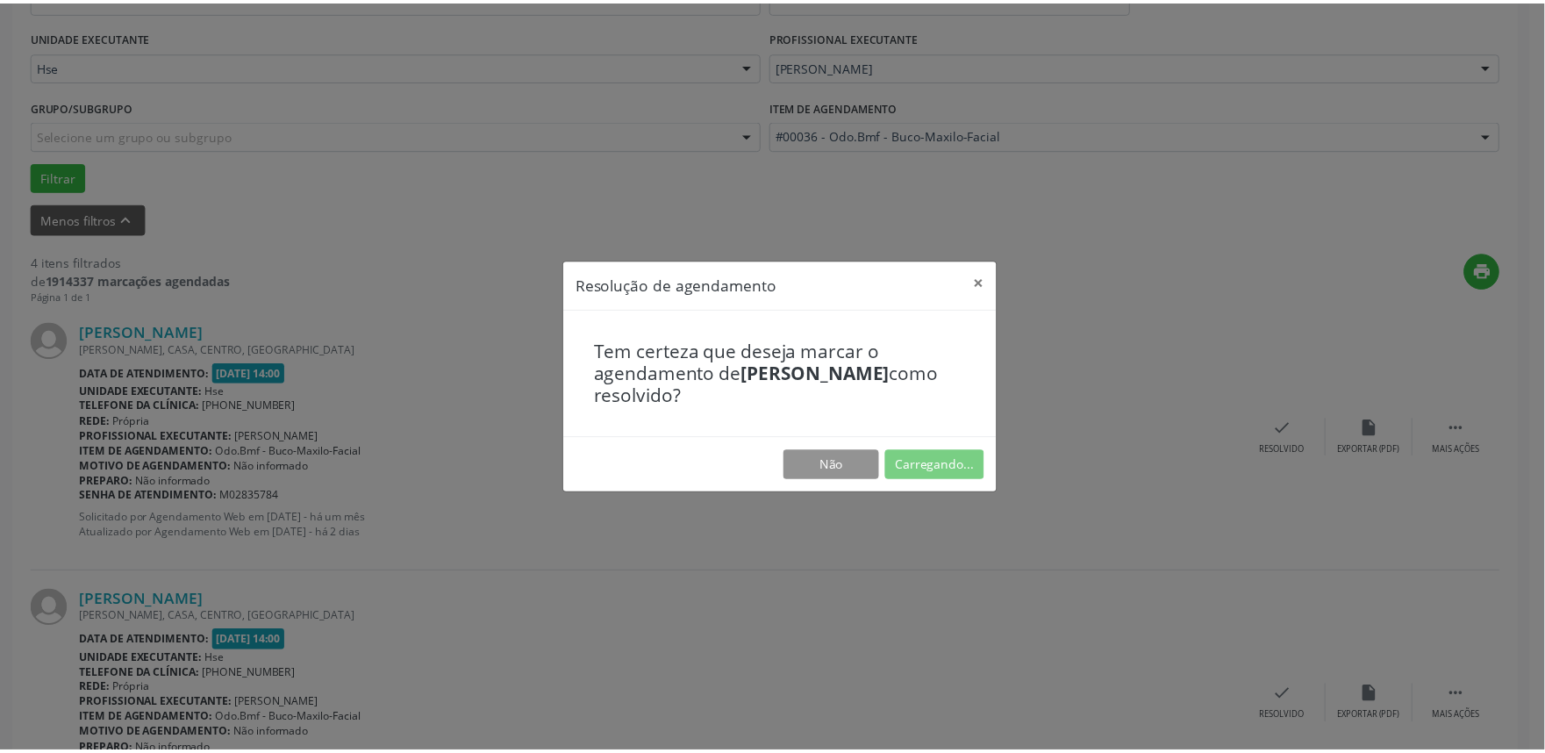
scroll to position [0, 0]
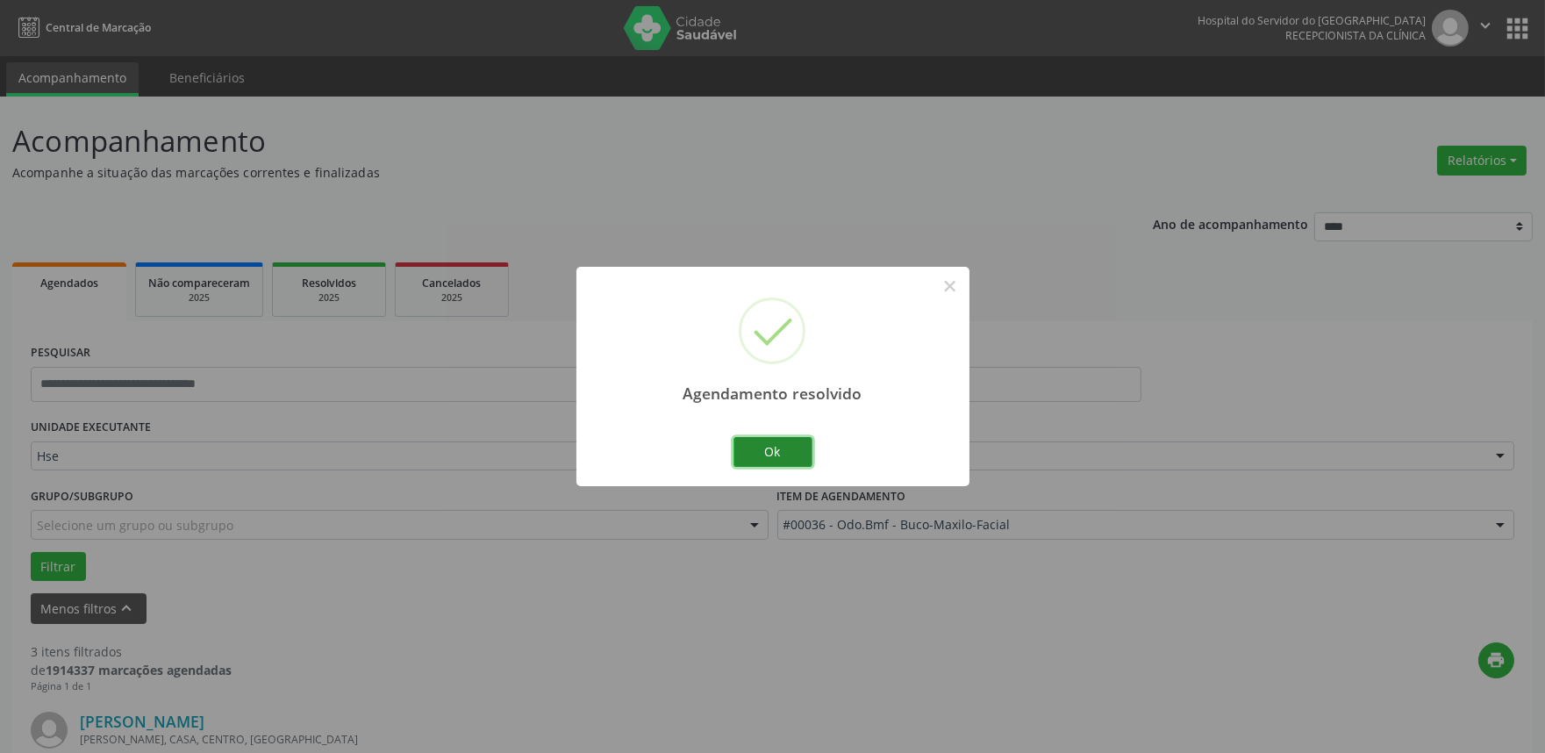
click at [784, 454] on button "Ok" at bounding box center [773, 452] width 79 height 30
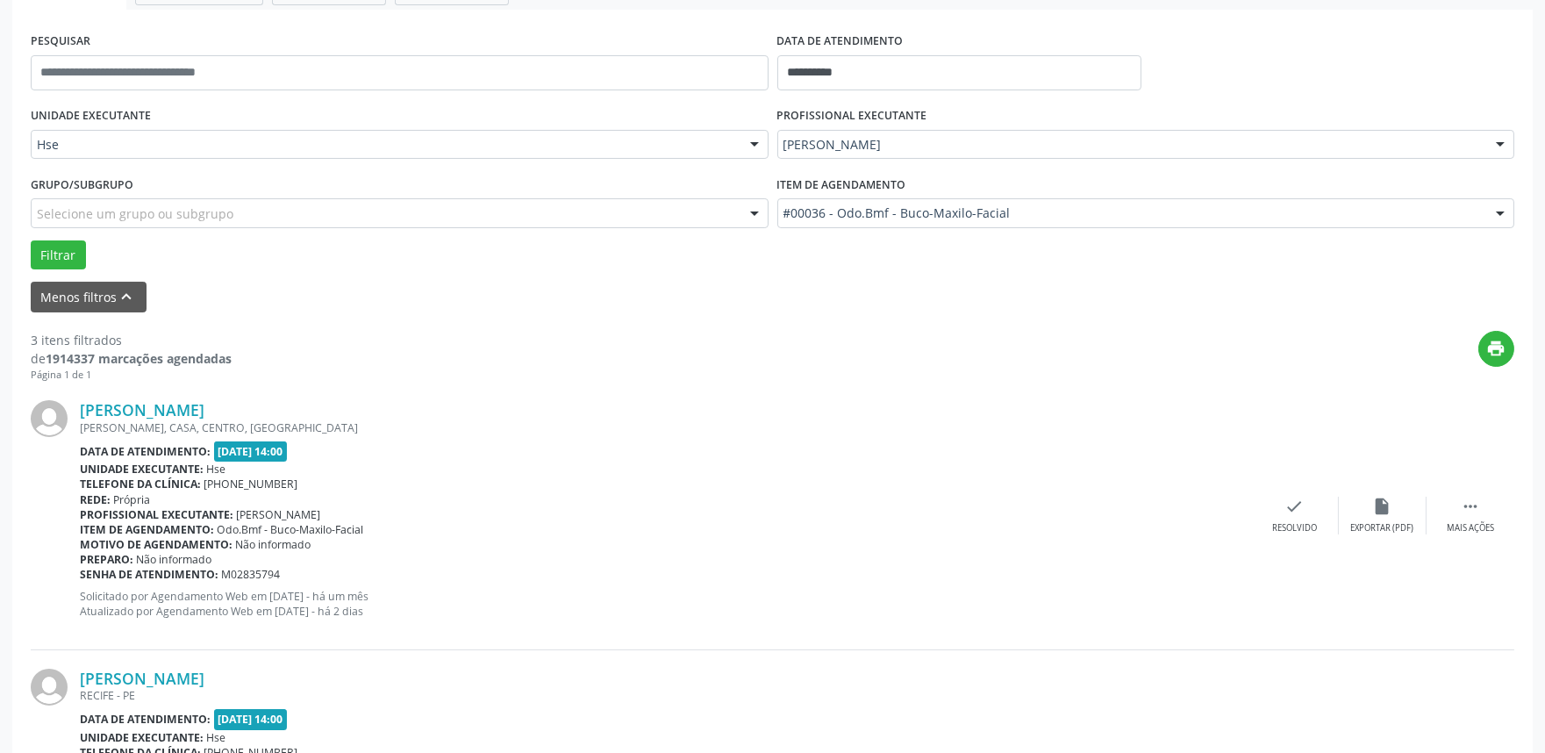
scroll to position [390, 0]
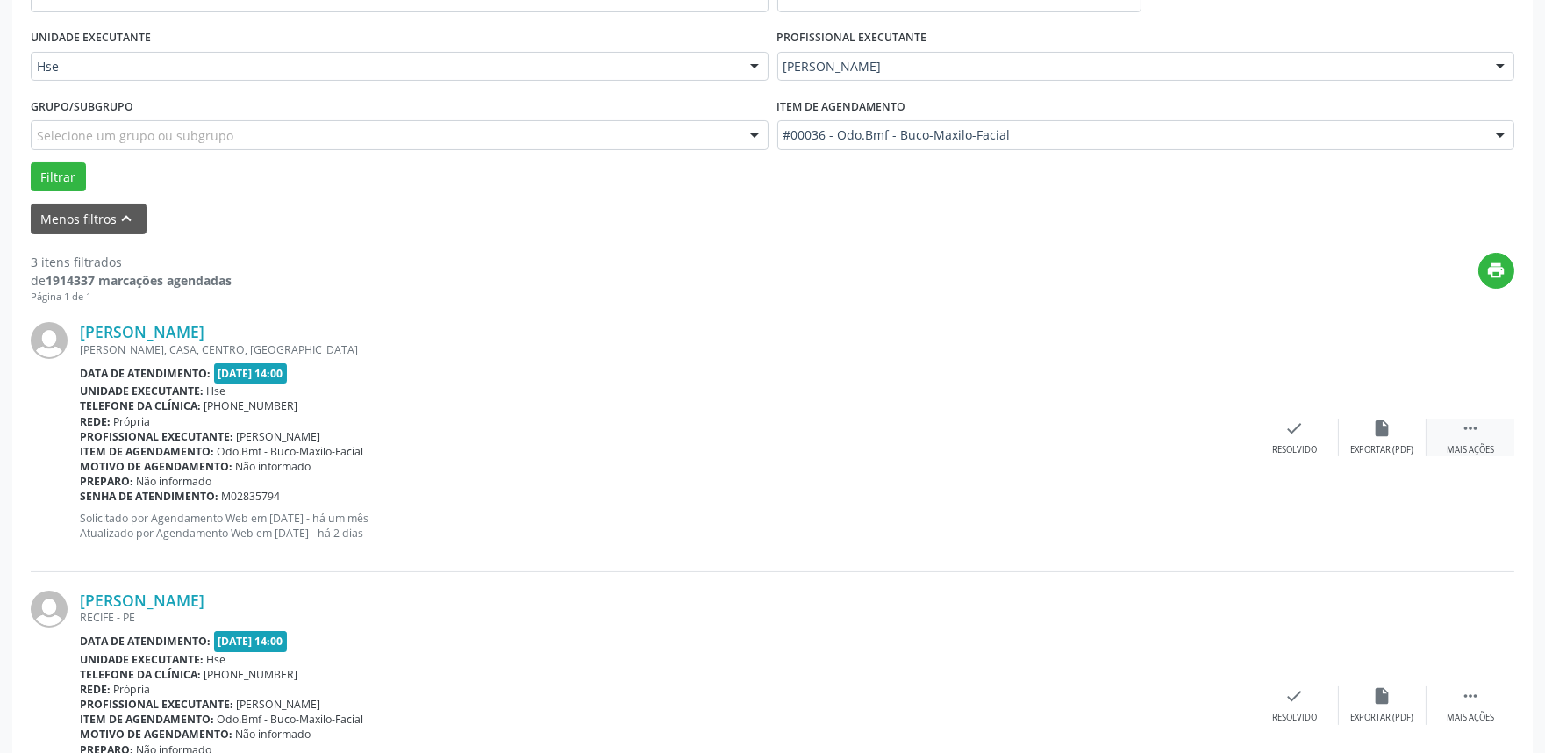
click at [1463, 428] on icon "" at bounding box center [1470, 428] width 19 height 19
click at [1376, 430] on icon "alarm_off" at bounding box center [1382, 428] width 19 height 19
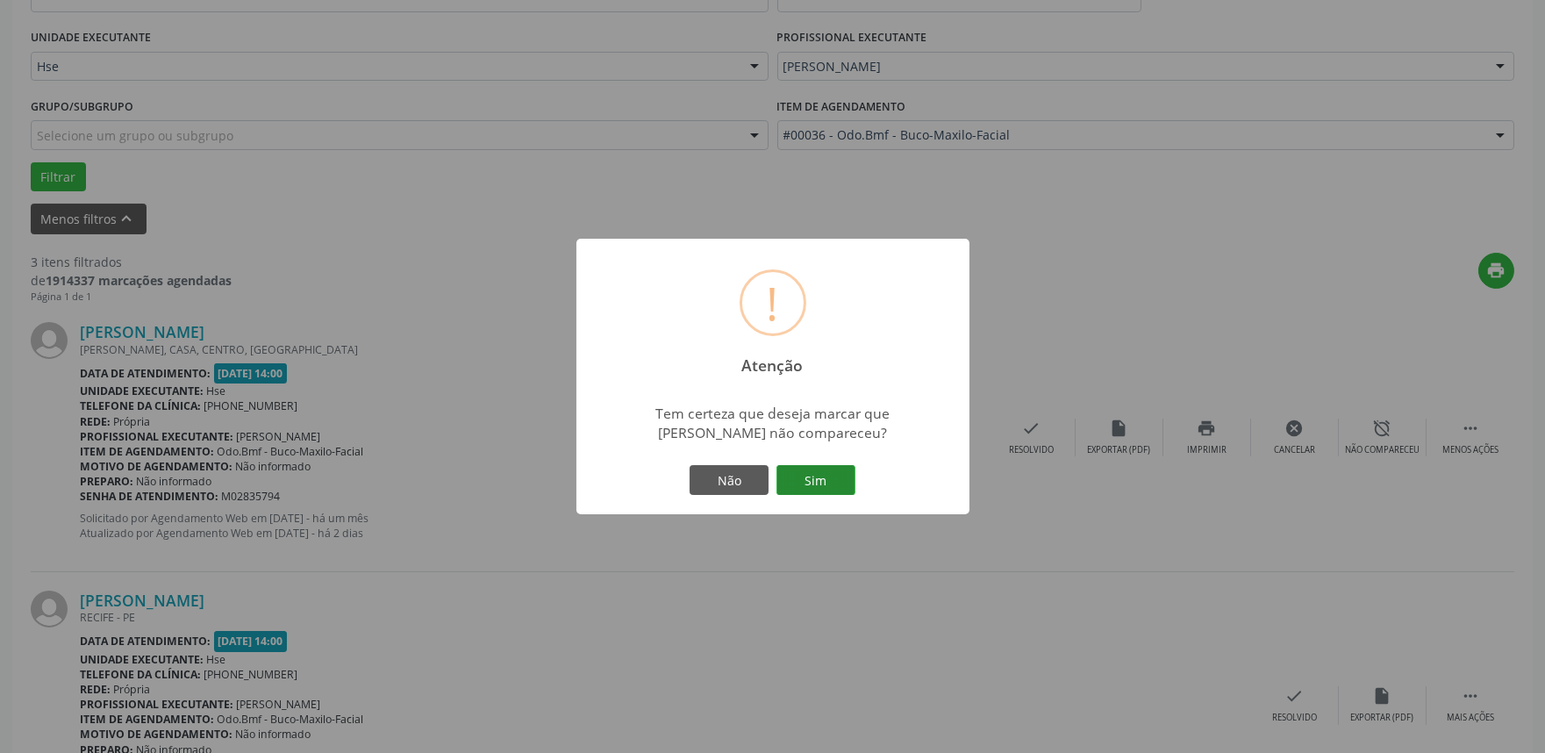
click at [826, 471] on button "Sim" at bounding box center [815, 480] width 79 height 30
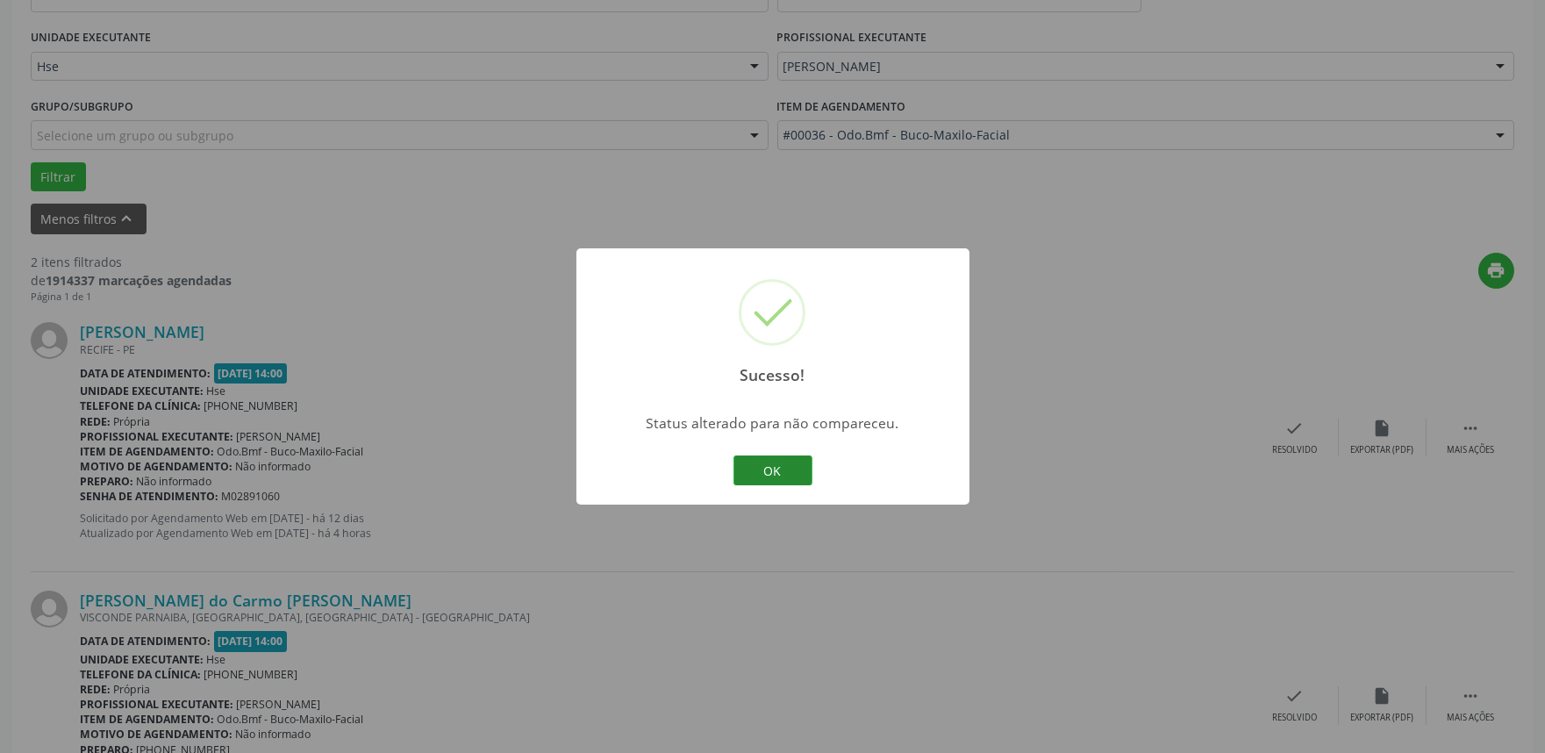
click at [769, 469] on button "OK" at bounding box center [773, 470] width 79 height 30
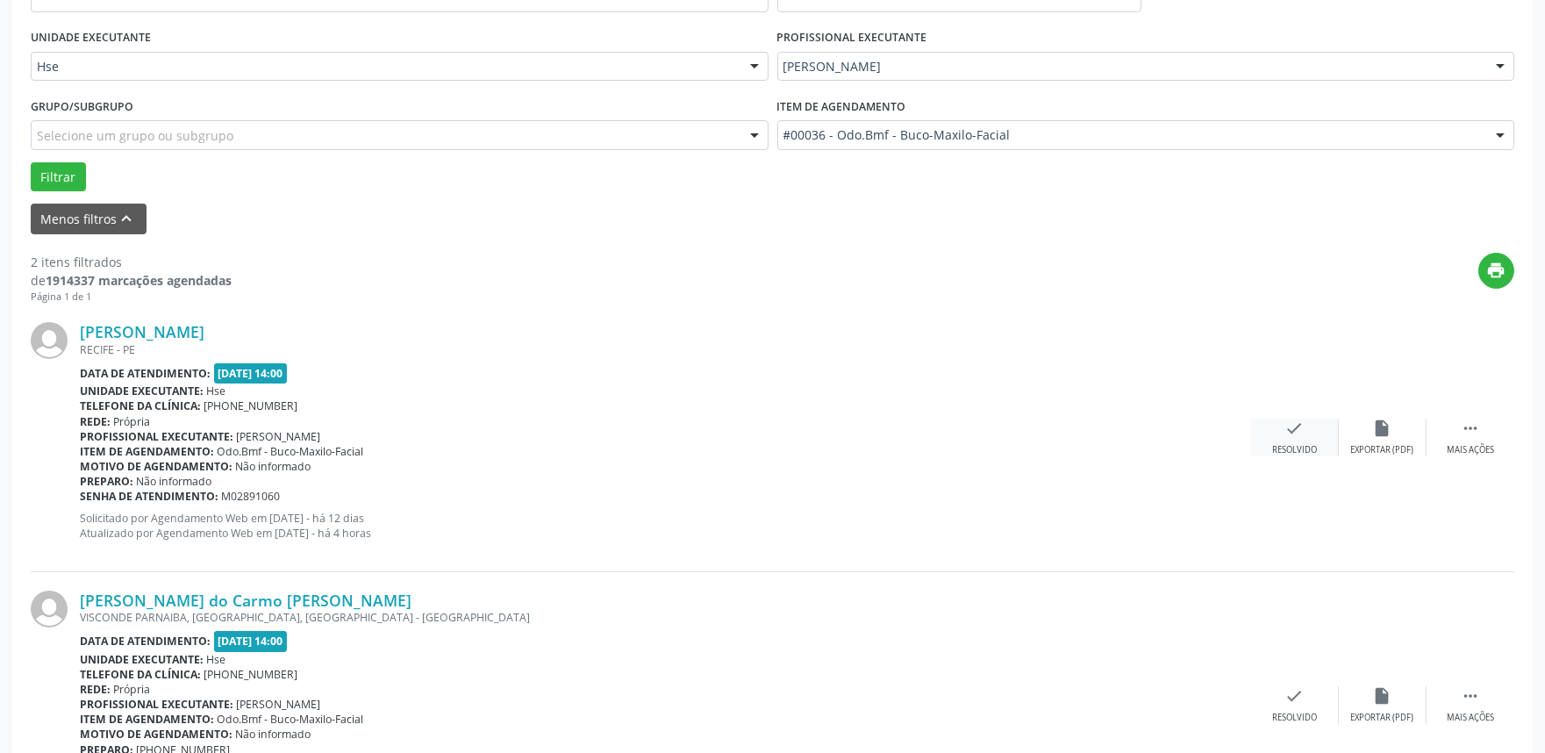
click at [1296, 433] on icon "check" at bounding box center [1294, 428] width 19 height 19
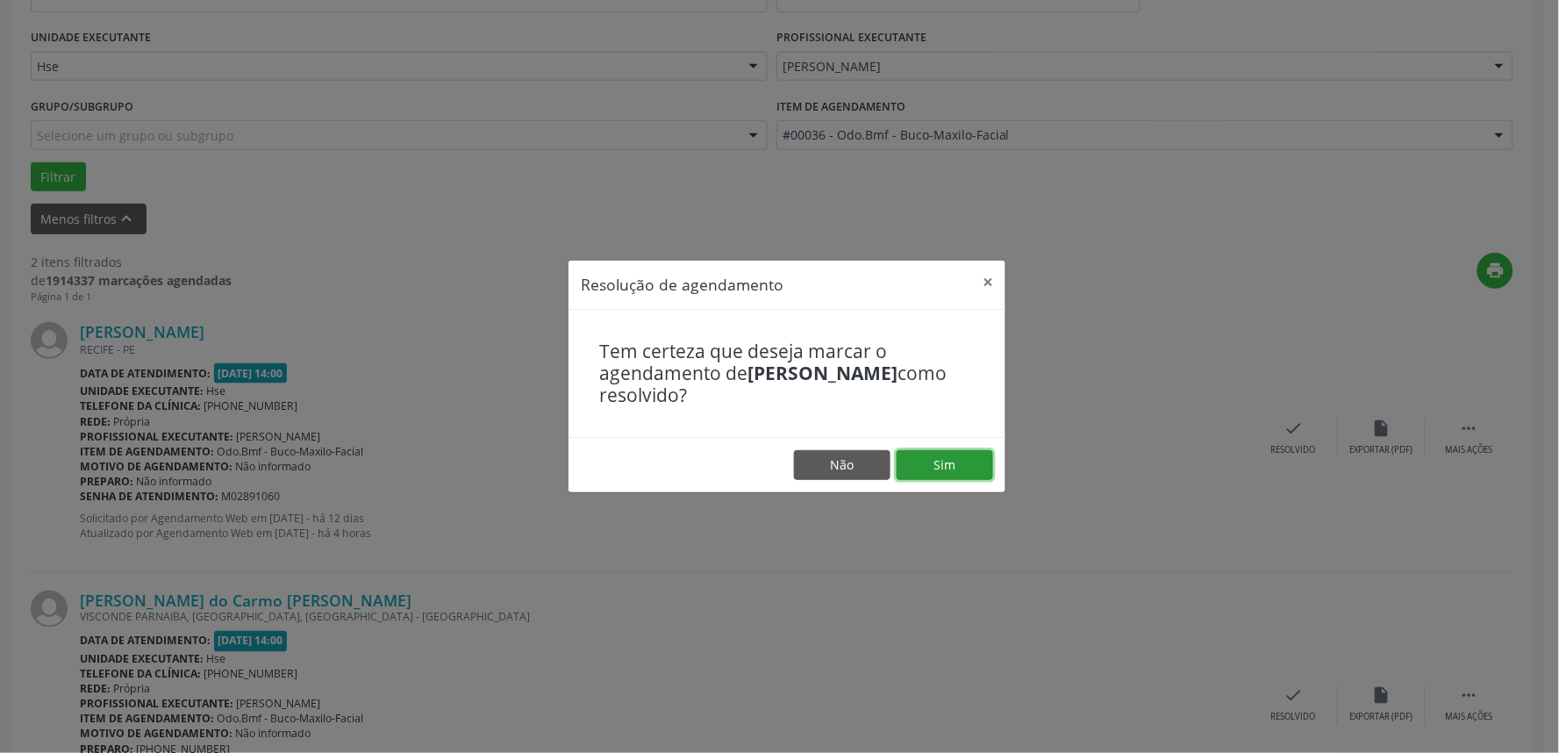
click at [967, 462] on button "Sim" at bounding box center [945, 465] width 97 height 30
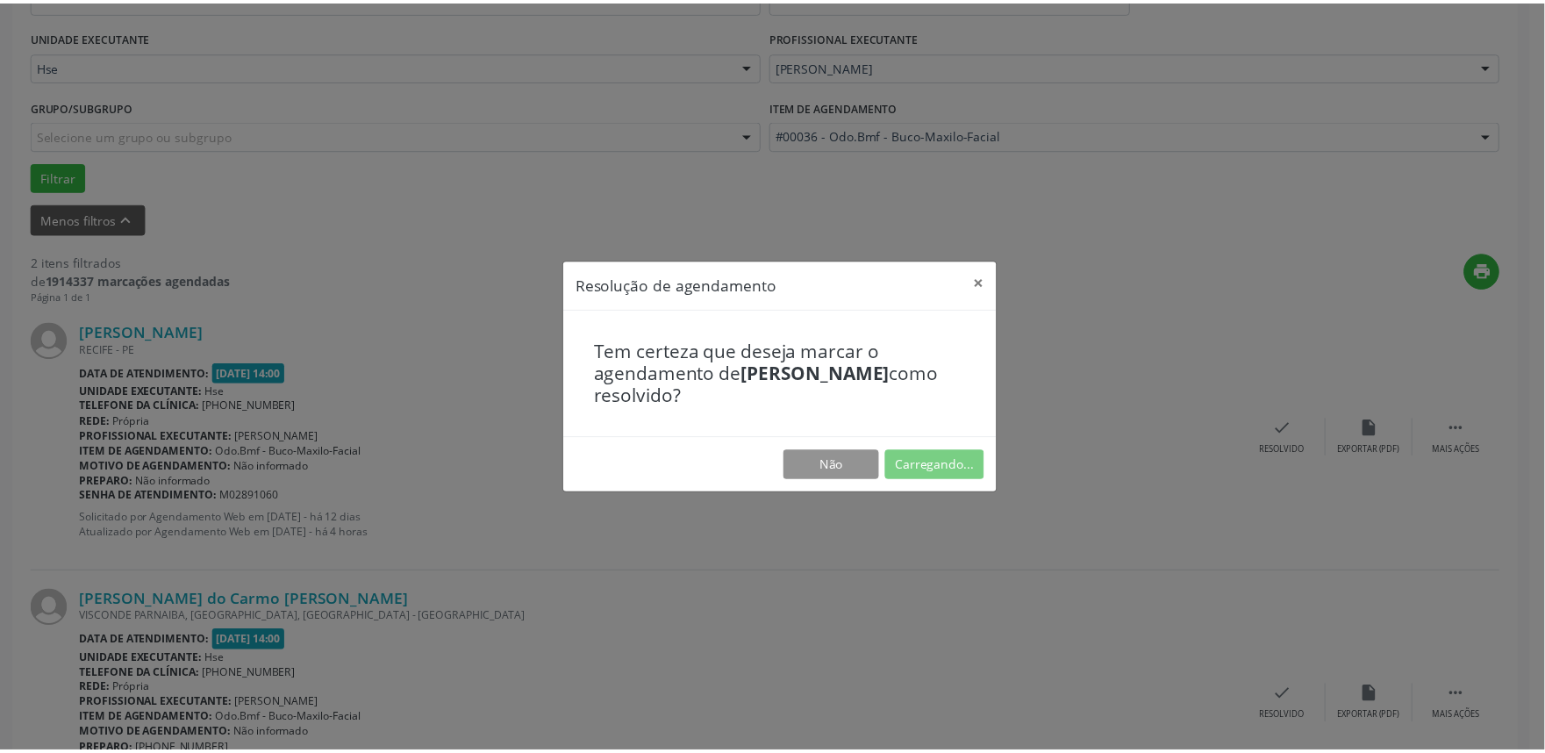
scroll to position [0, 0]
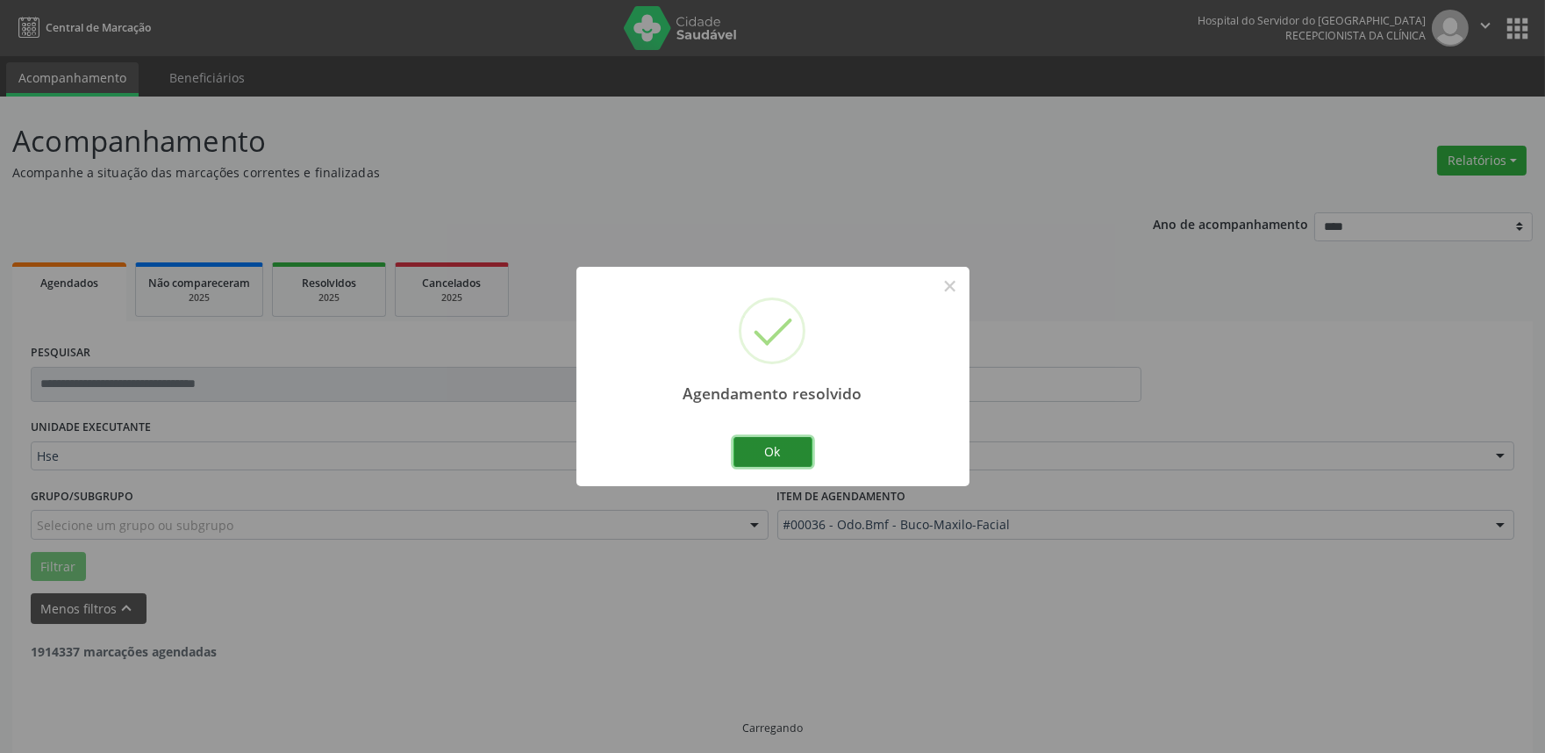
click at [783, 454] on button "Ok" at bounding box center [773, 452] width 79 height 30
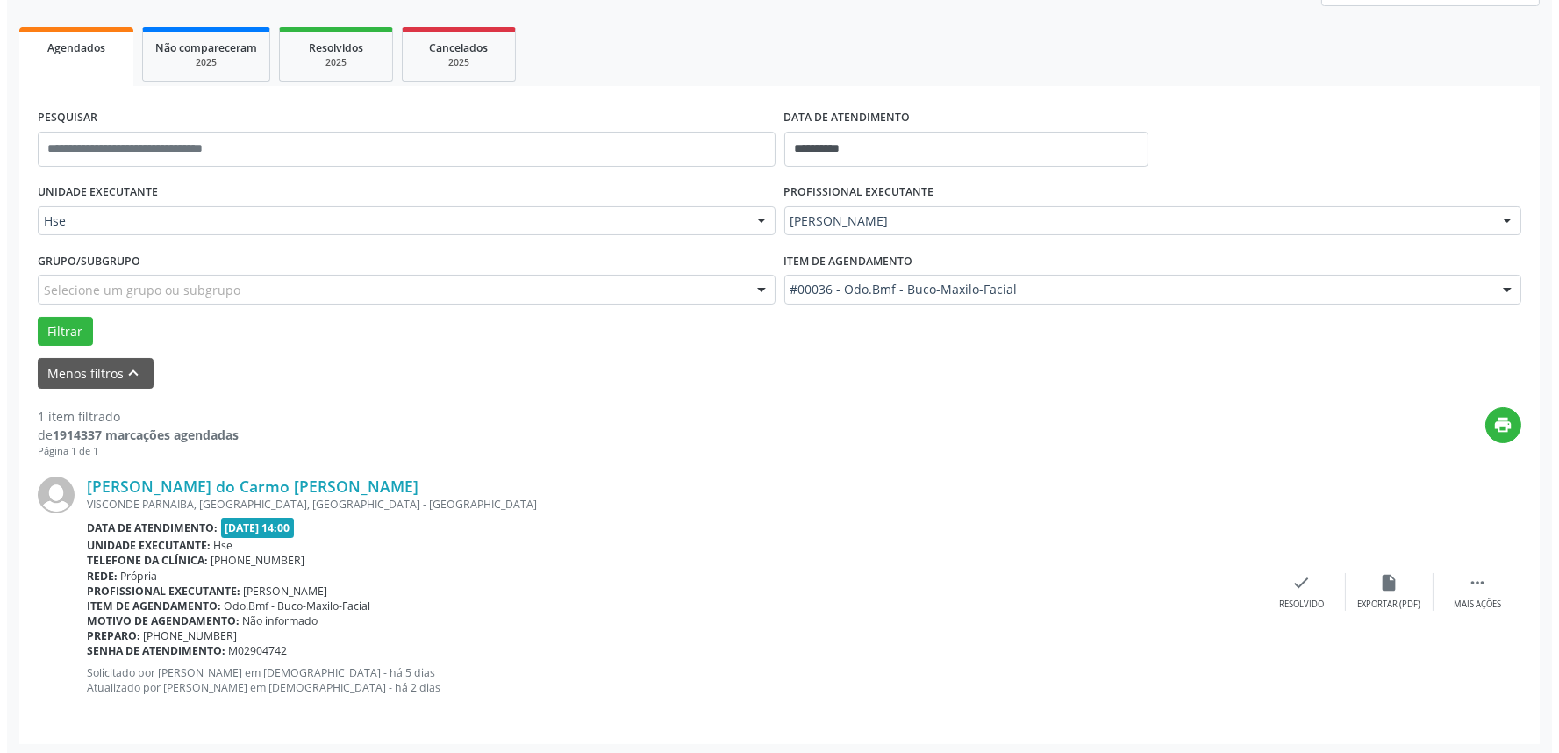
scroll to position [237, 0]
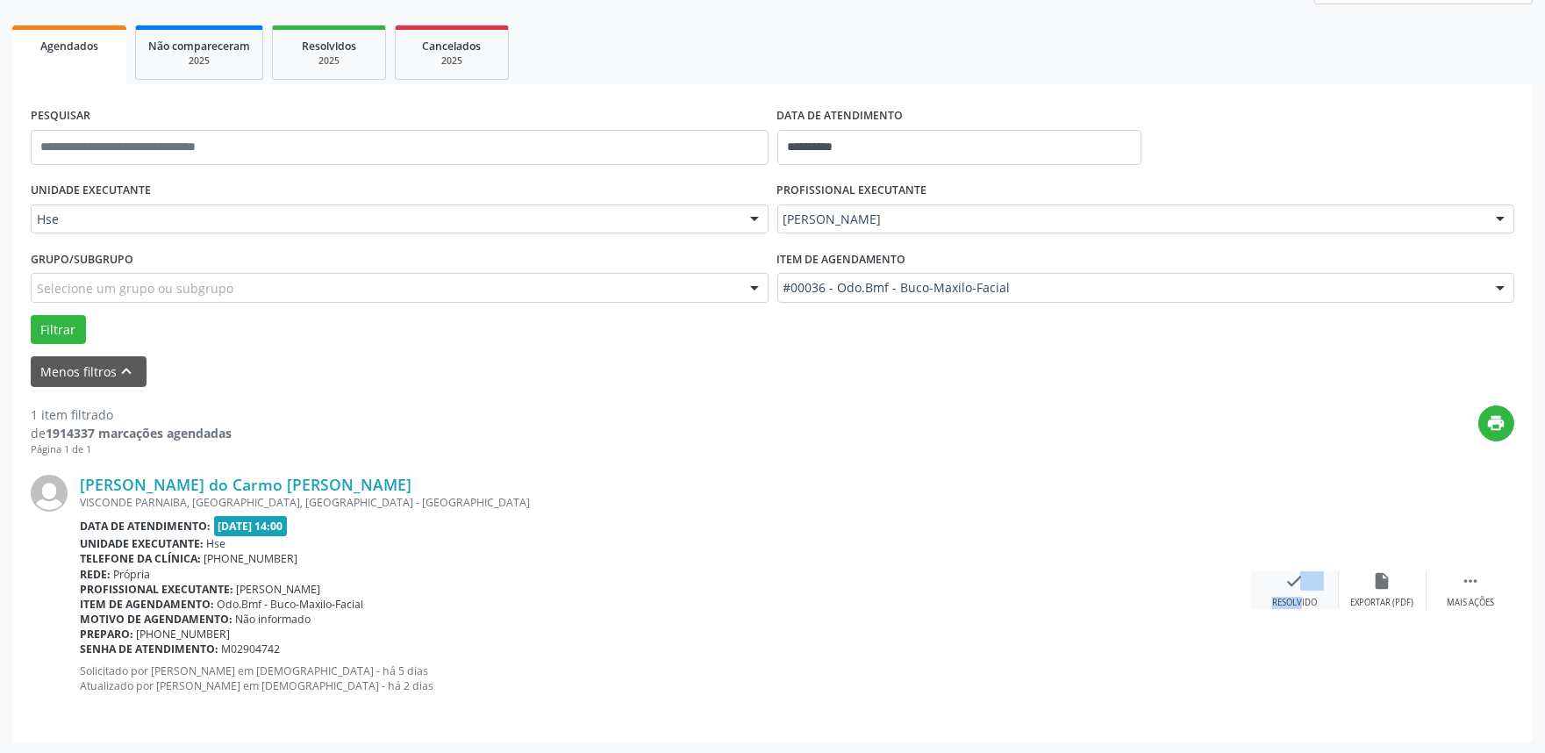
click at [1287, 592] on div "check Resolvido" at bounding box center [1295, 590] width 88 height 38
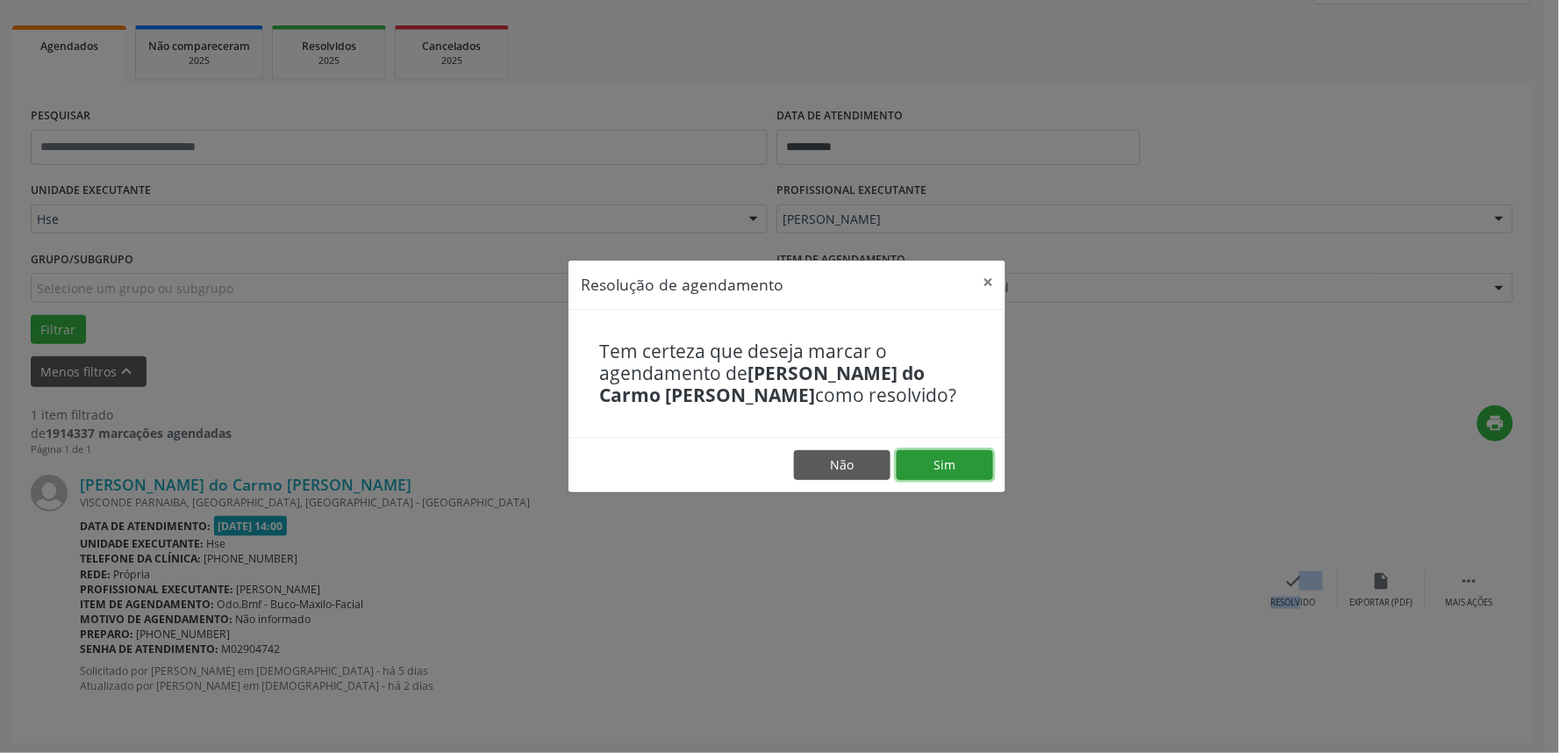
click at [945, 470] on button "Sim" at bounding box center [945, 465] width 97 height 30
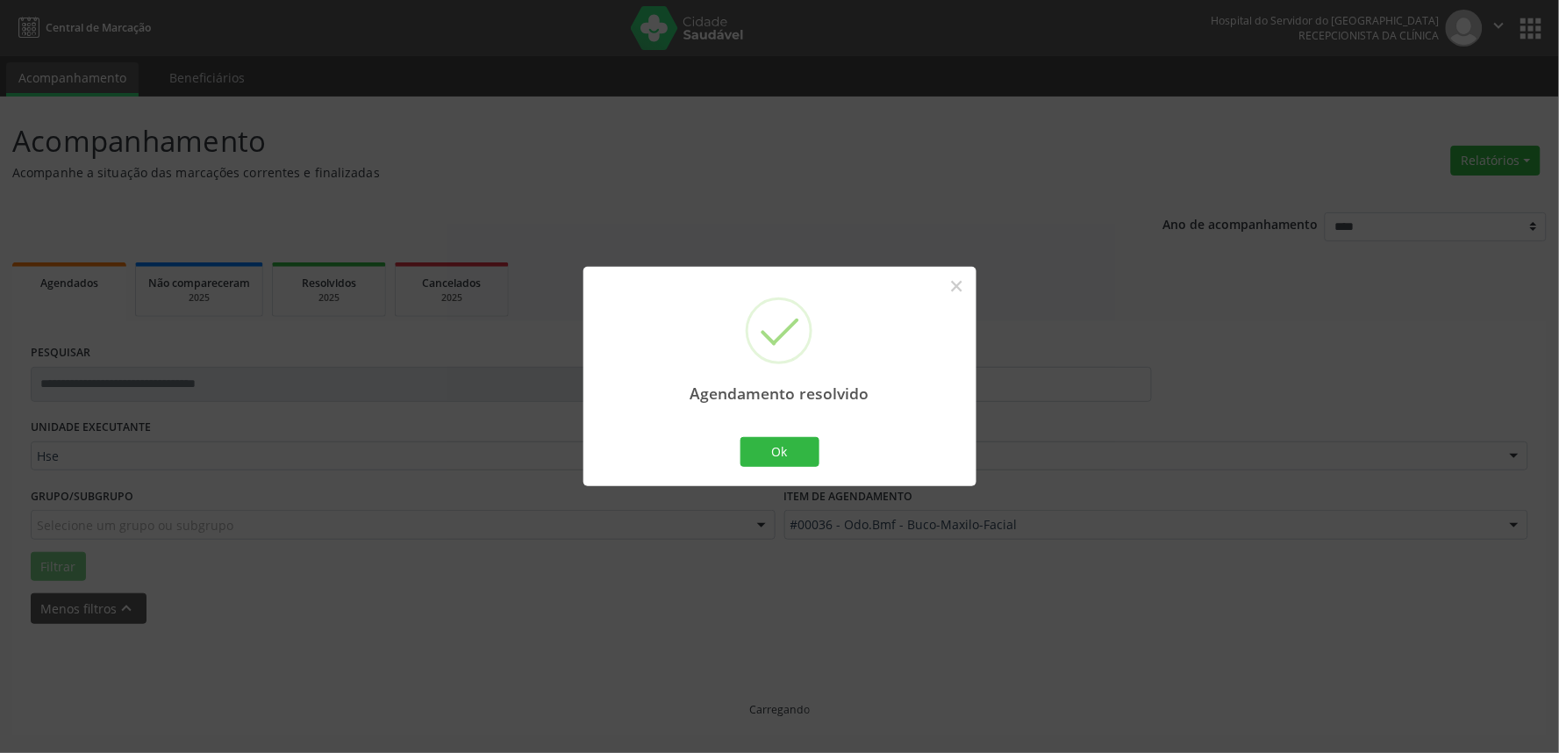
scroll to position [0, 0]
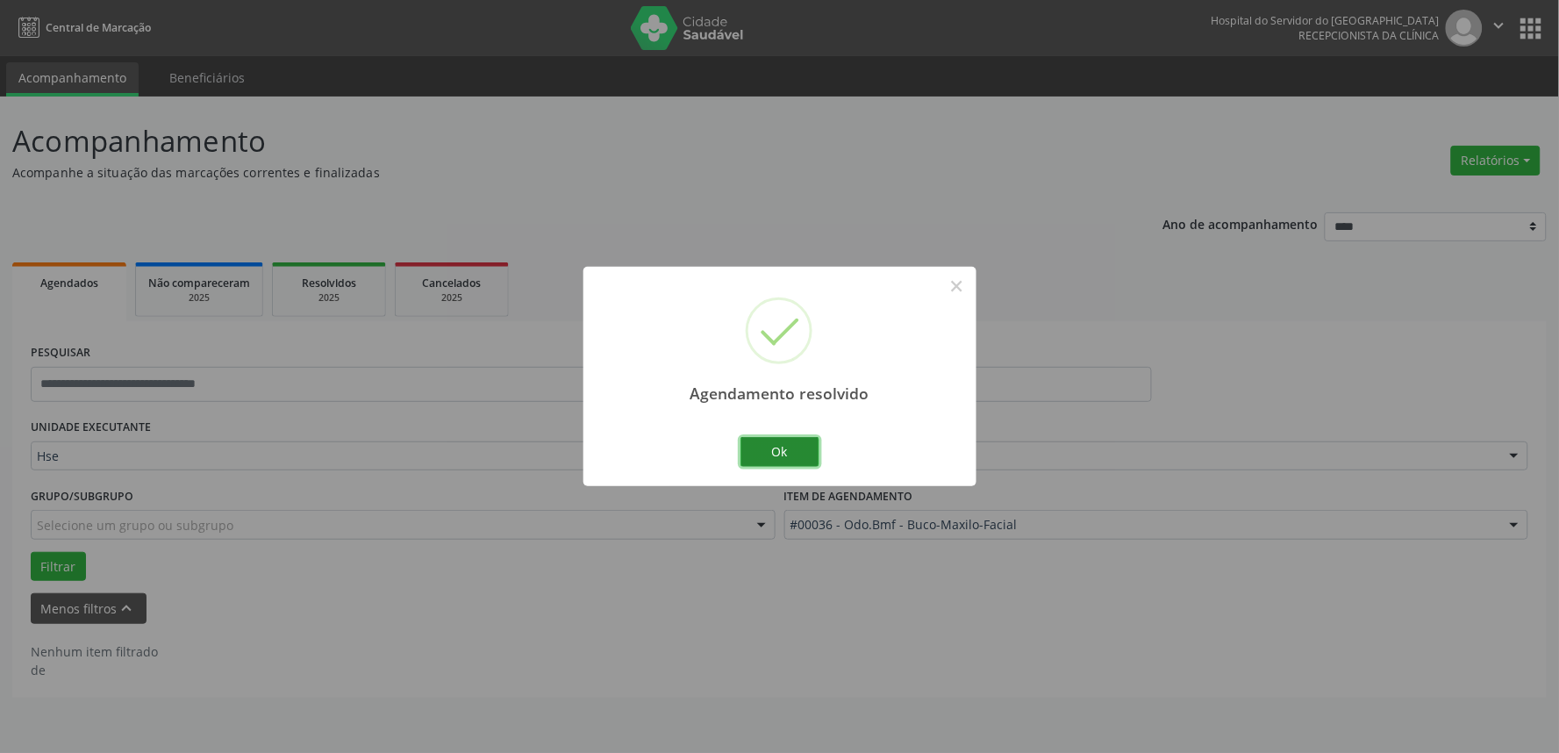
click at [782, 451] on button "Ok" at bounding box center [780, 452] width 79 height 30
